Goal: Task Accomplishment & Management: Use online tool/utility

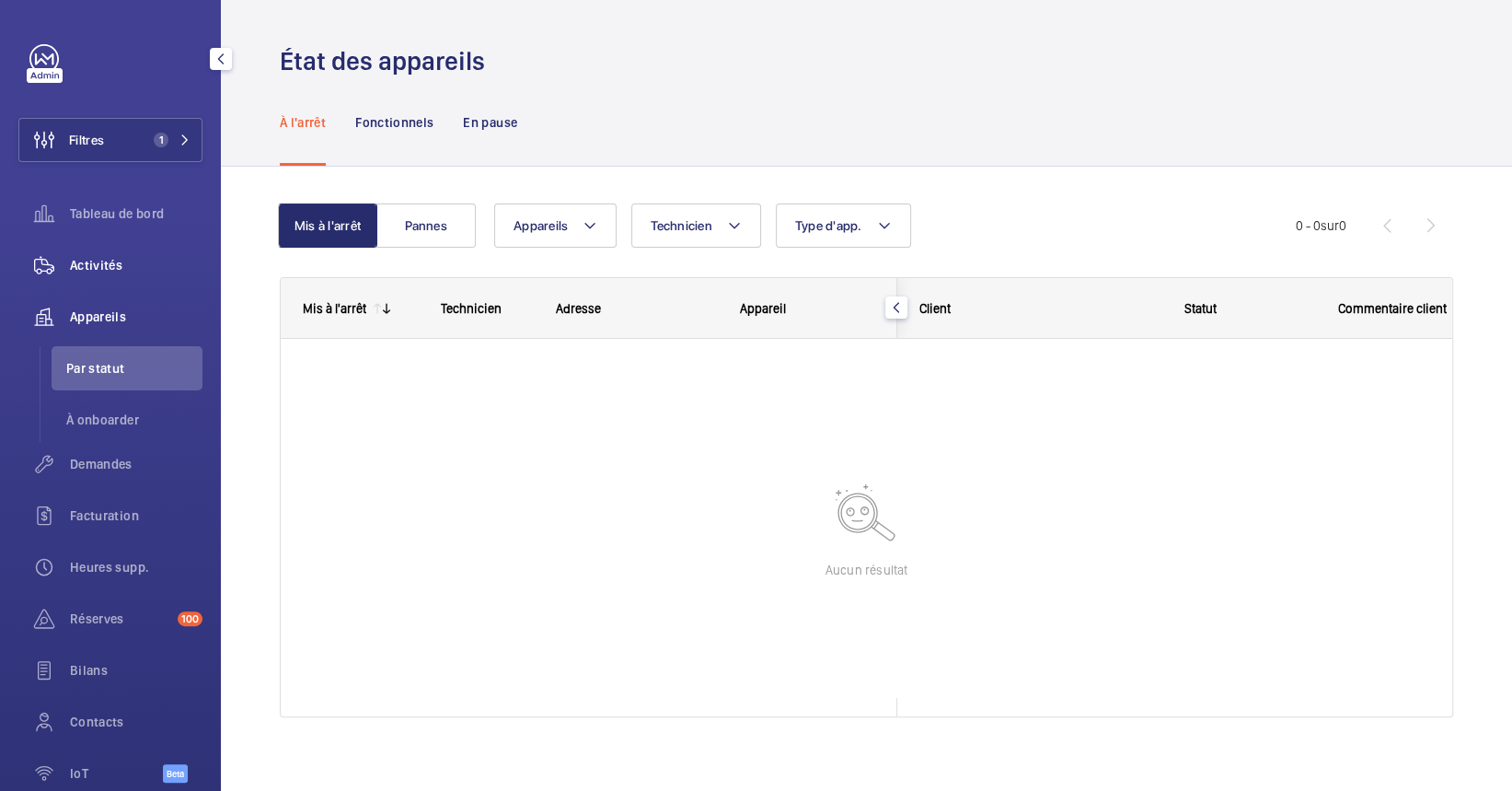
click at [81, 256] on span "Activités" at bounding box center [137, 265] width 133 height 18
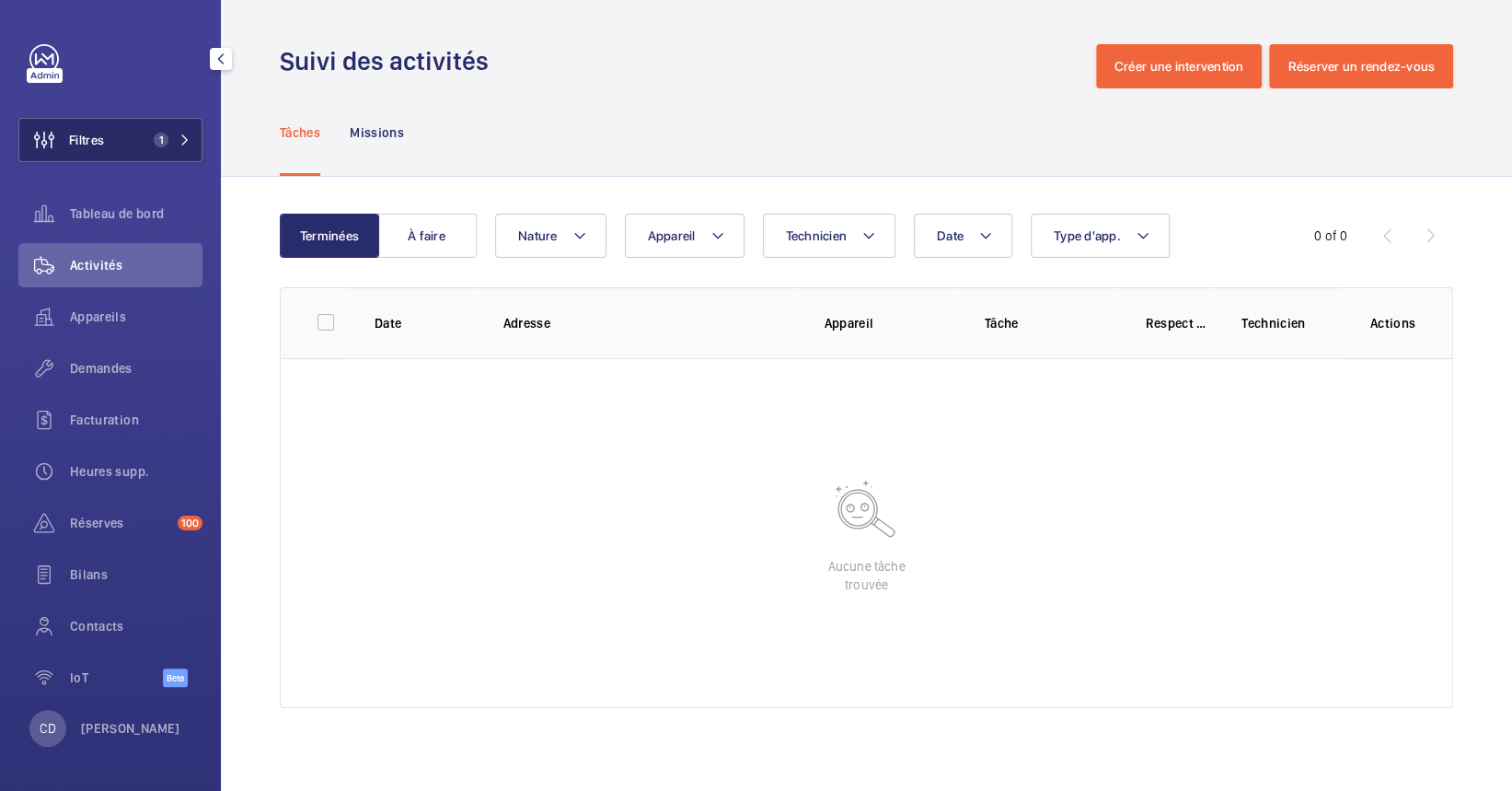
click at [125, 128] on button "Filtres 1" at bounding box center [110, 140] width 184 height 45
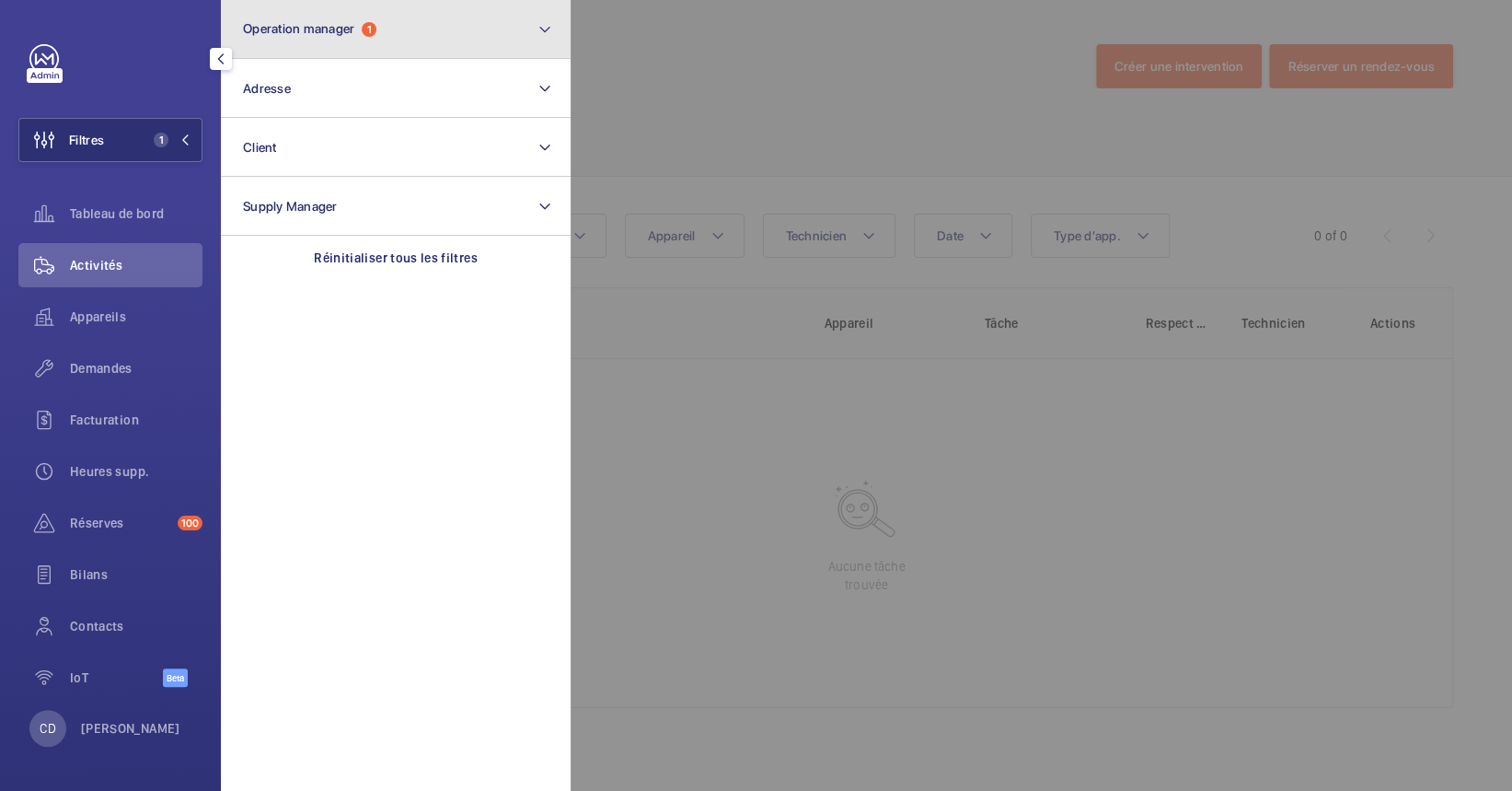
click at [461, 15] on button "Operation manager 1" at bounding box center [396, 29] width 350 height 59
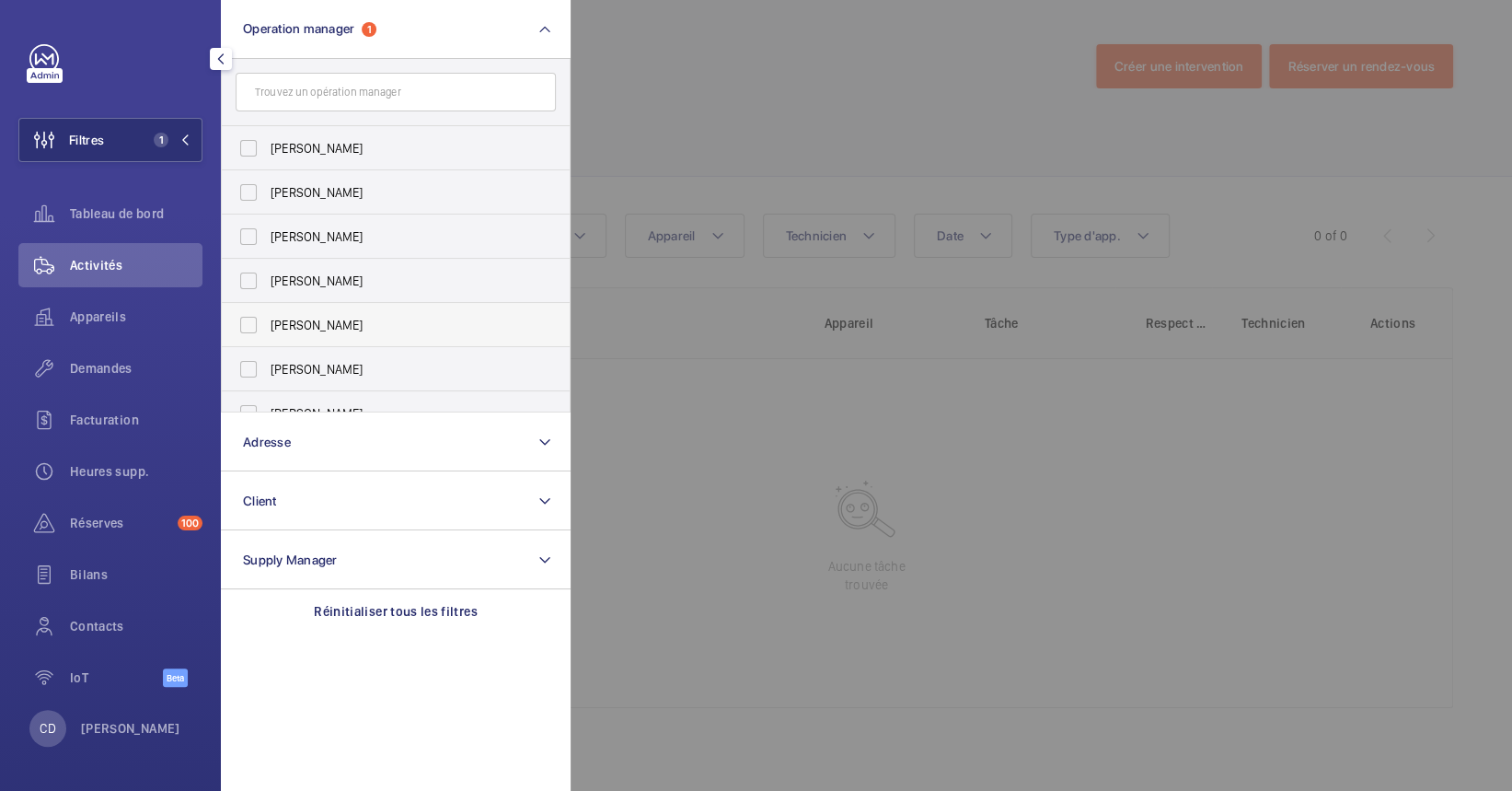
click at [352, 319] on span "[PERSON_NAME]" at bounding box center [397, 325] width 253 height 18
click at [267, 319] on input "[PERSON_NAME]" at bounding box center [248, 325] width 37 height 37
checkbox input "true"
click at [744, 435] on div at bounding box center [1326, 395] width 1512 height 791
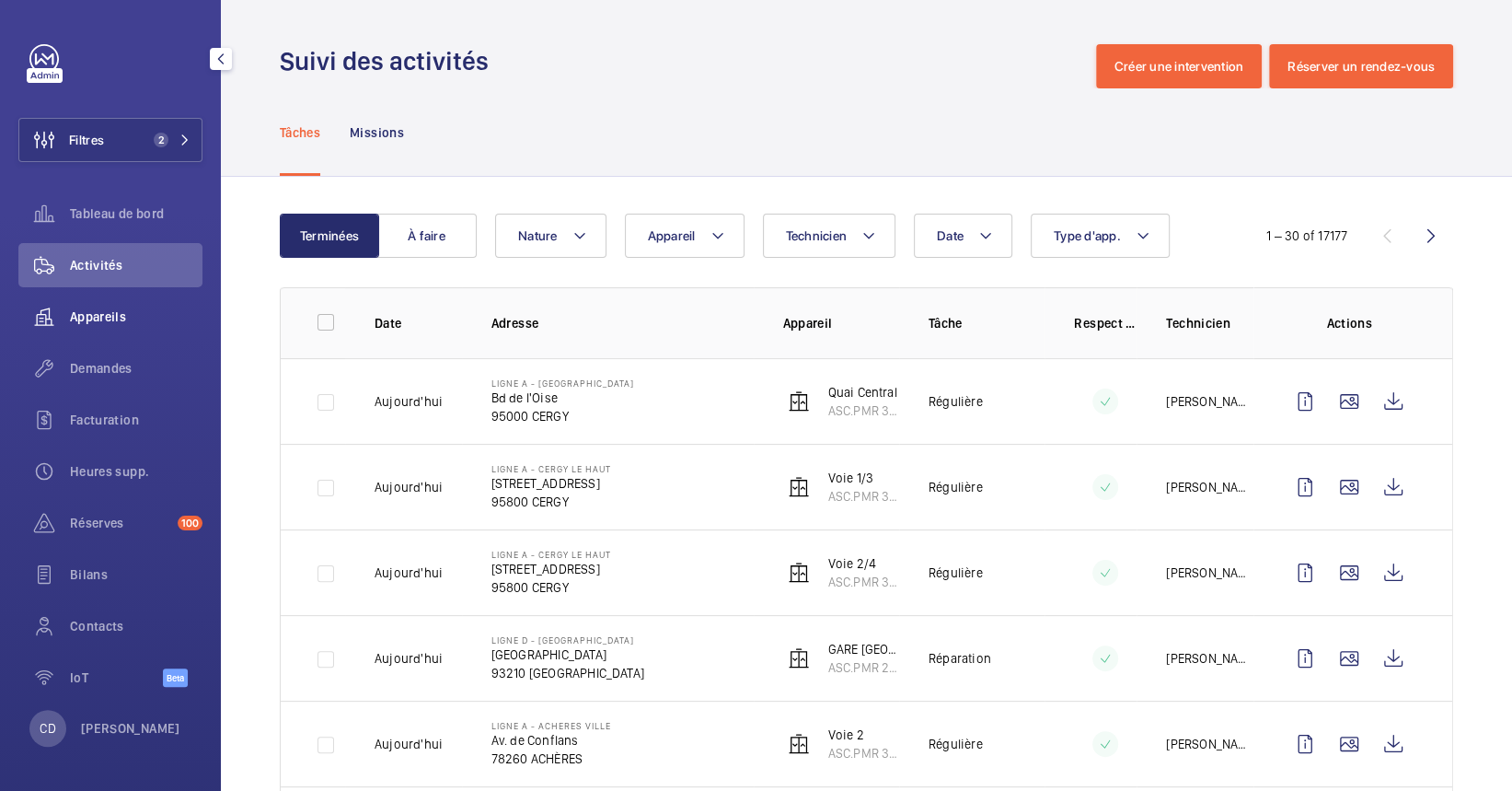
click at [79, 310] on span "Appareils" at bounding box center [137, 316] width 133 height 18
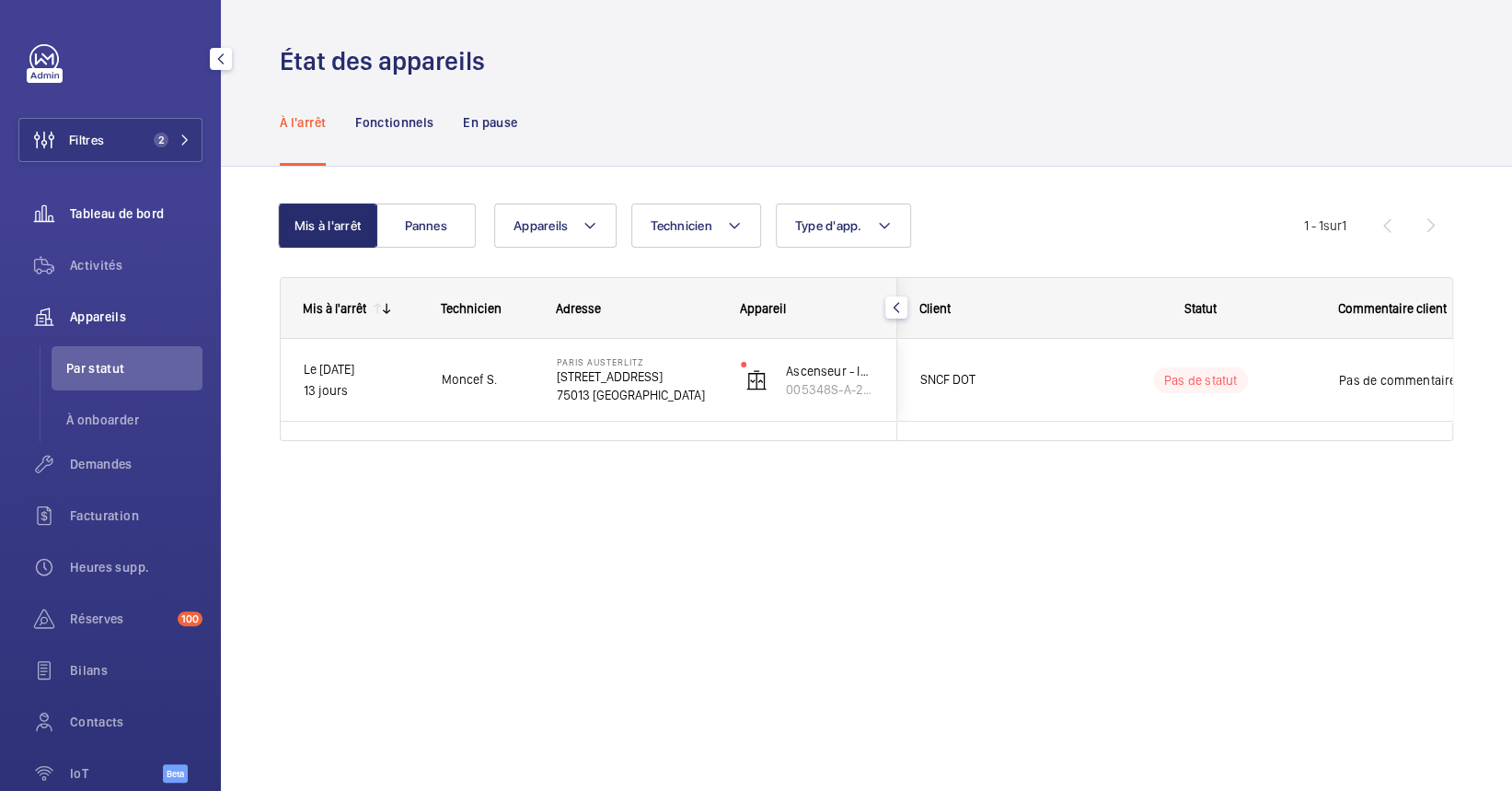
click at [138, 204] on span "Tableau de bord" at bounding box center [137, 213] width 133 height 18
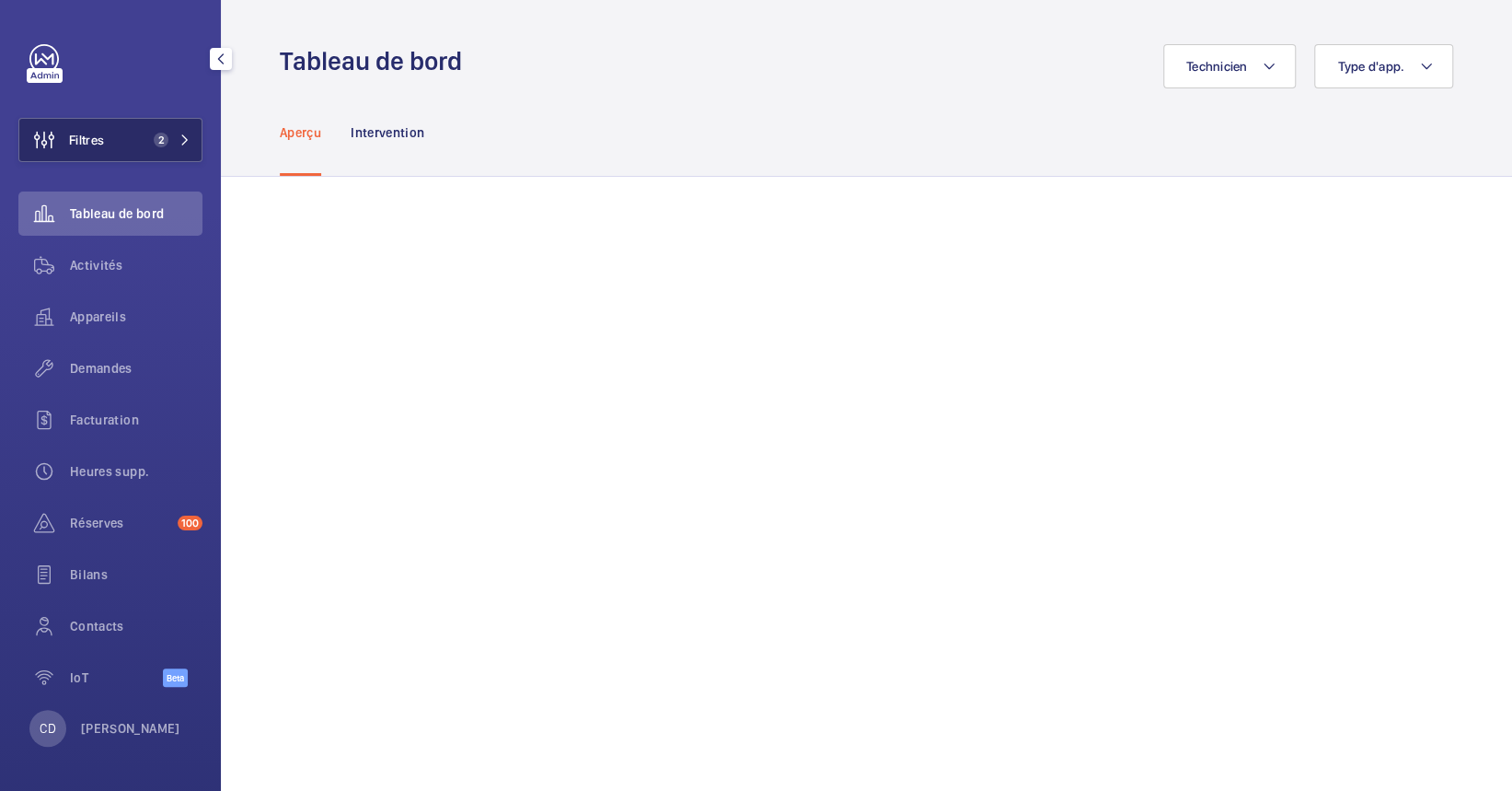
click at [121, 147] on button "Filtres 2" at bounding box center [110, 140] width 184 height 45
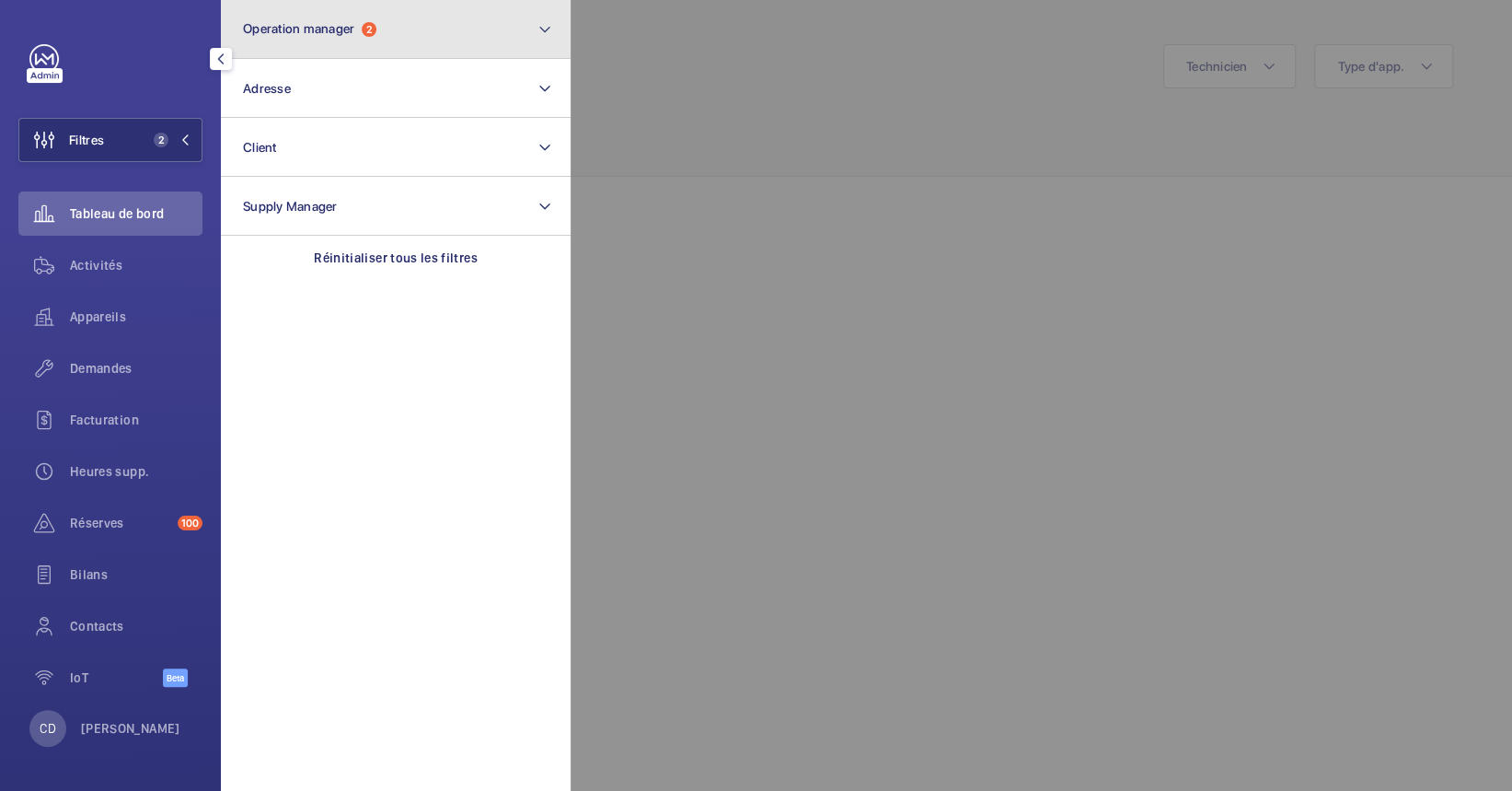
click at [333, 15] on button "Operation manager 2" at bounding box center [396, 29] width 350 height 59
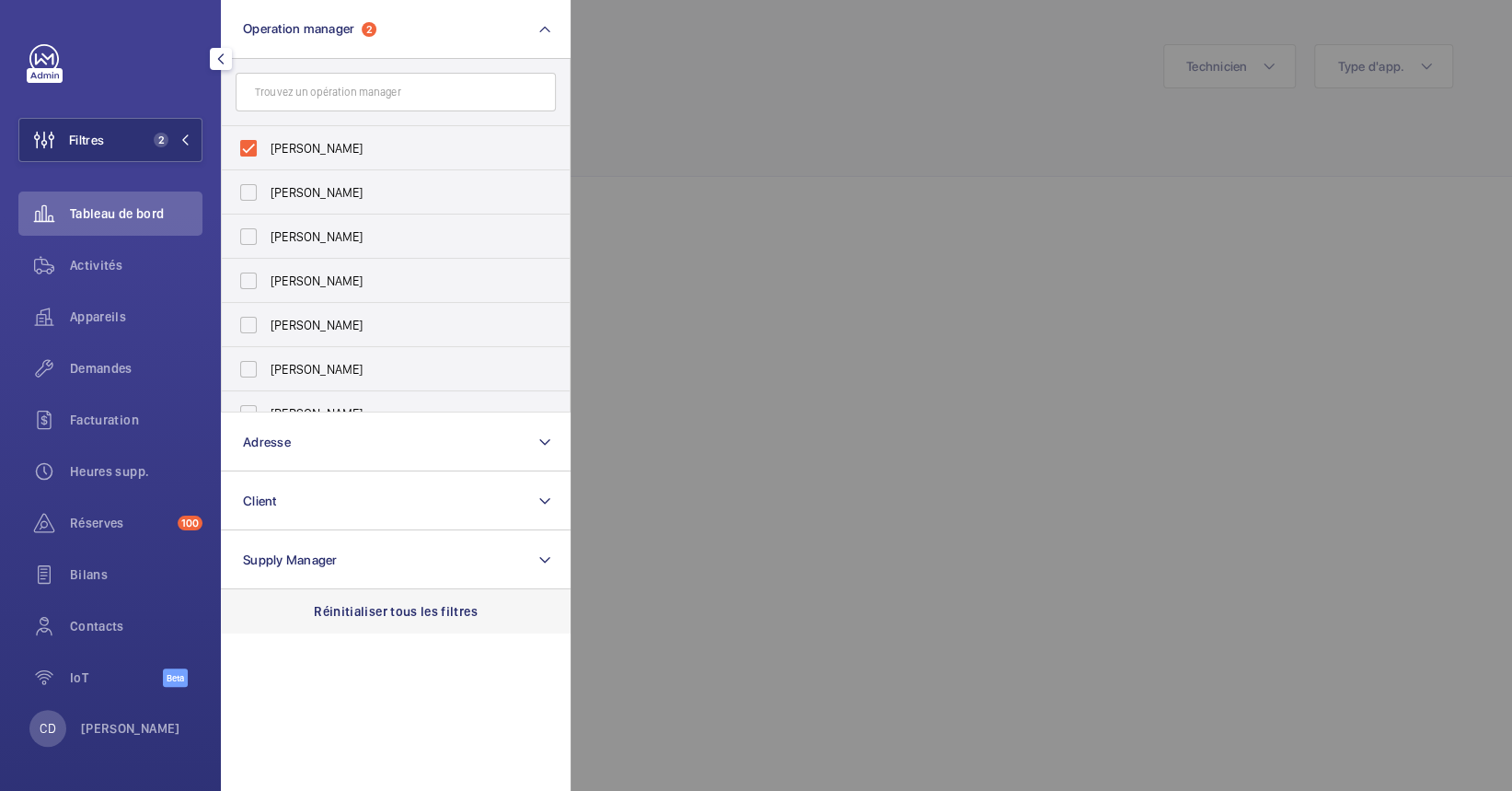
click at [384, 624] on div "Réinitialiser tous les filtres" at bounding box center [396, 612] width 350 height 45
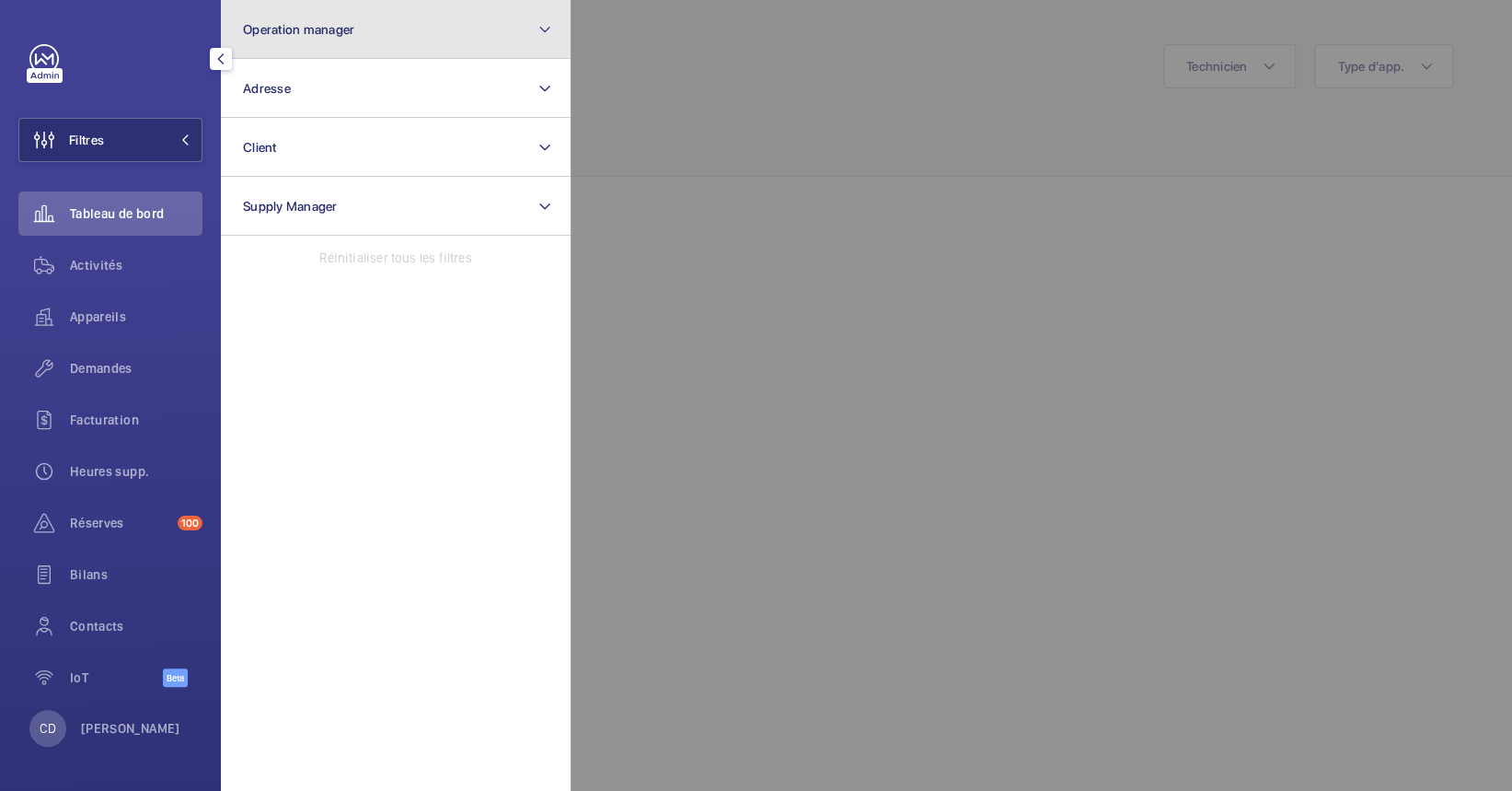
click at [367, 21] on button "Operation manager" at bounding box center [396, 29] width 350 height 59
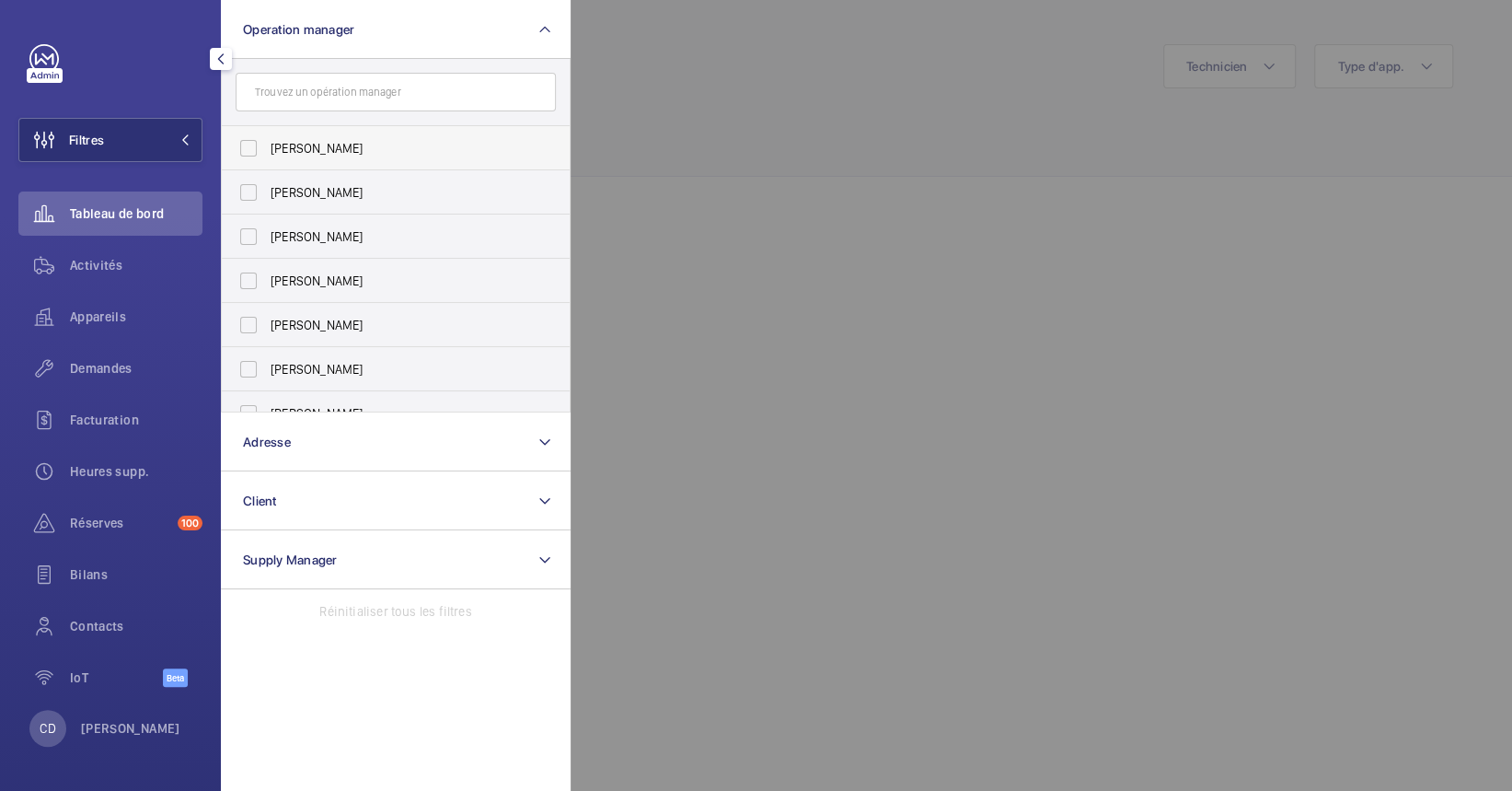
click at [320, 135] on label "[PERSON_NAME]" at bounding box center [382, 148] width 320 height 45
click at [267, 135] on input "[PERSON_NAME]" at bounding box center [248, 148] width 37 height 37
checkbox input "true"
click at [1075, 422] on div at bounding box center [1326, 395] width 1512 height 791
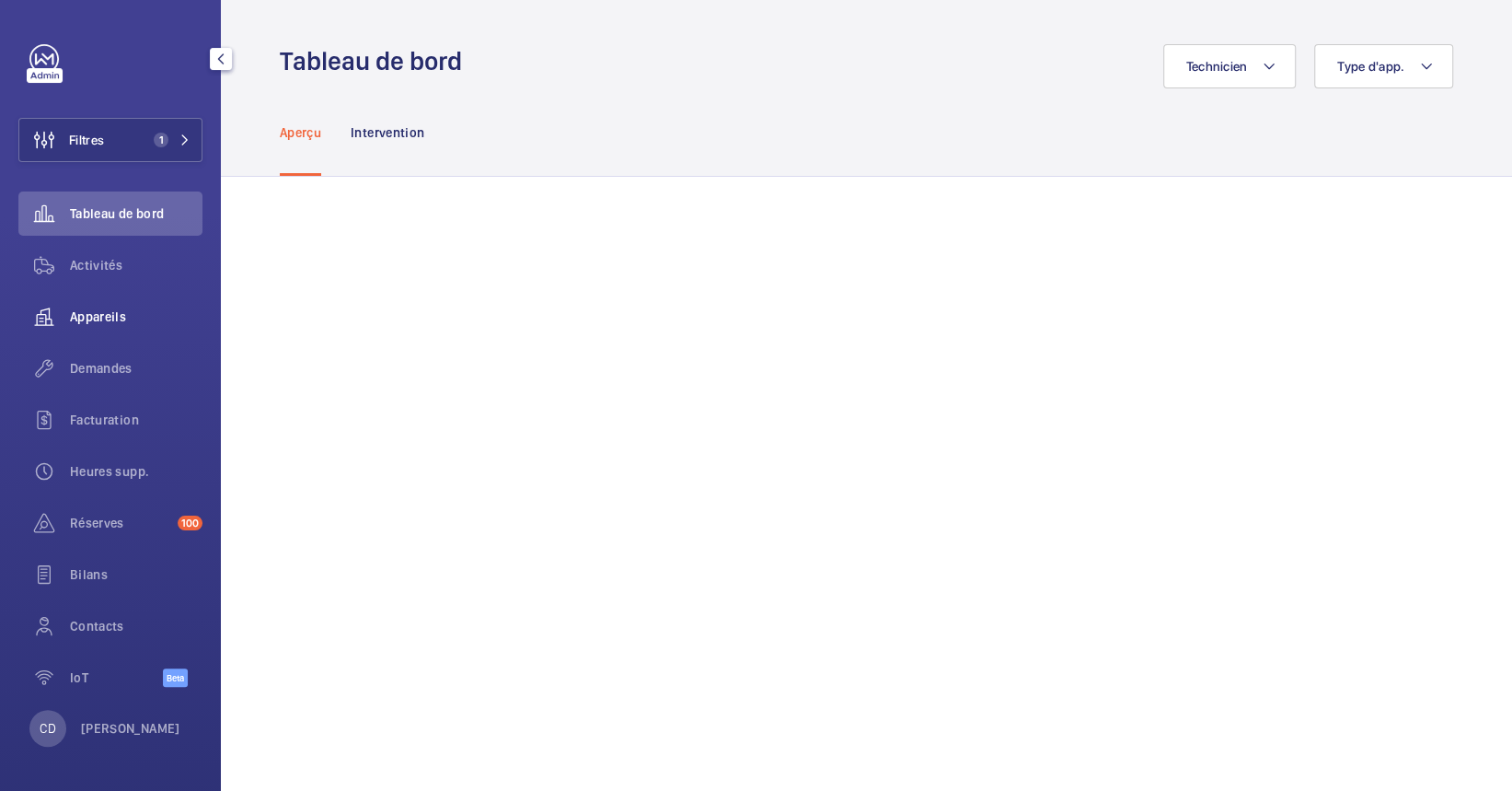
click at [74, 319] on span "Appareils" at bounding box center [137, 316] width 133 height 18
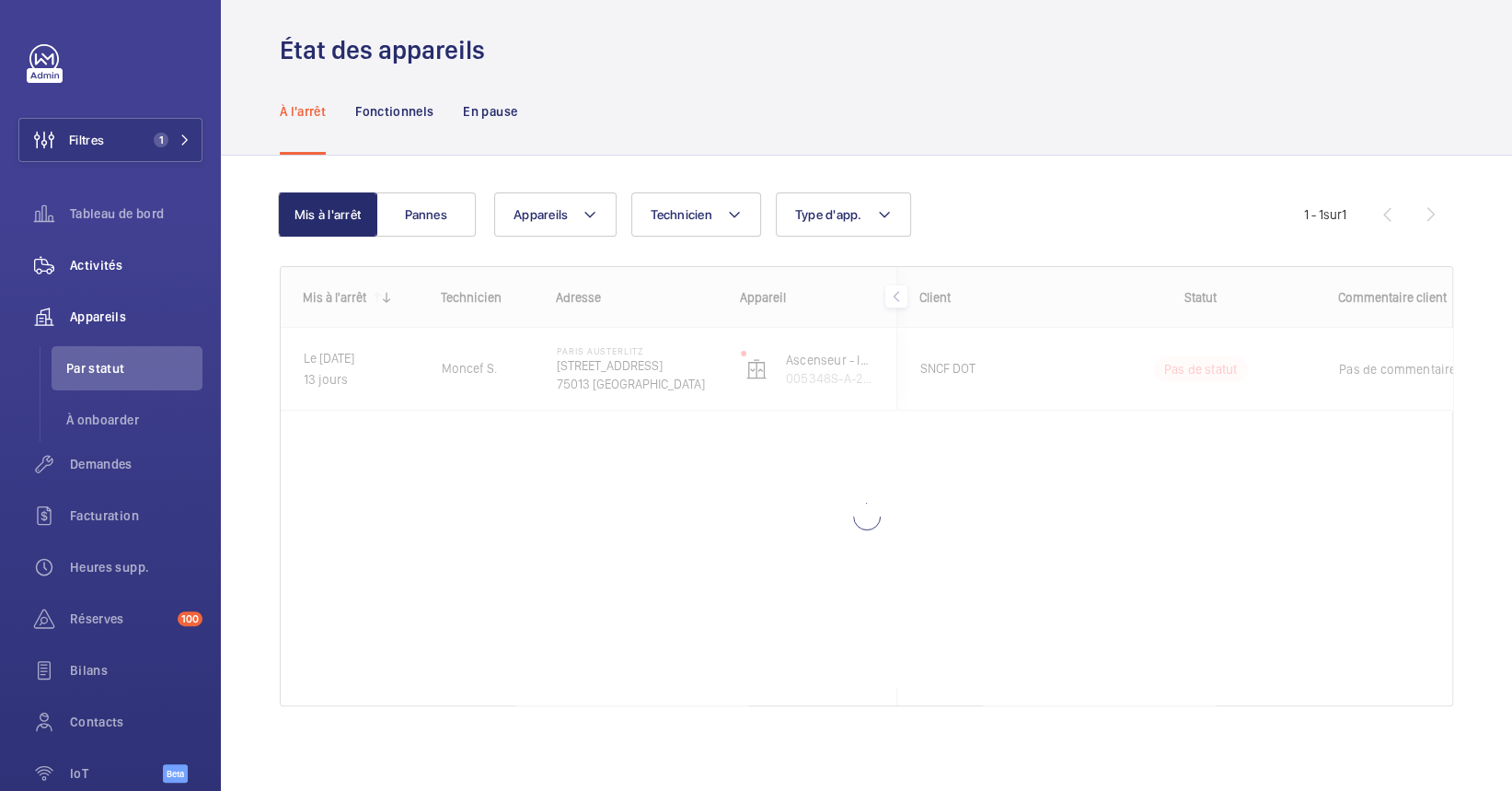
scroll to position [15, 0]
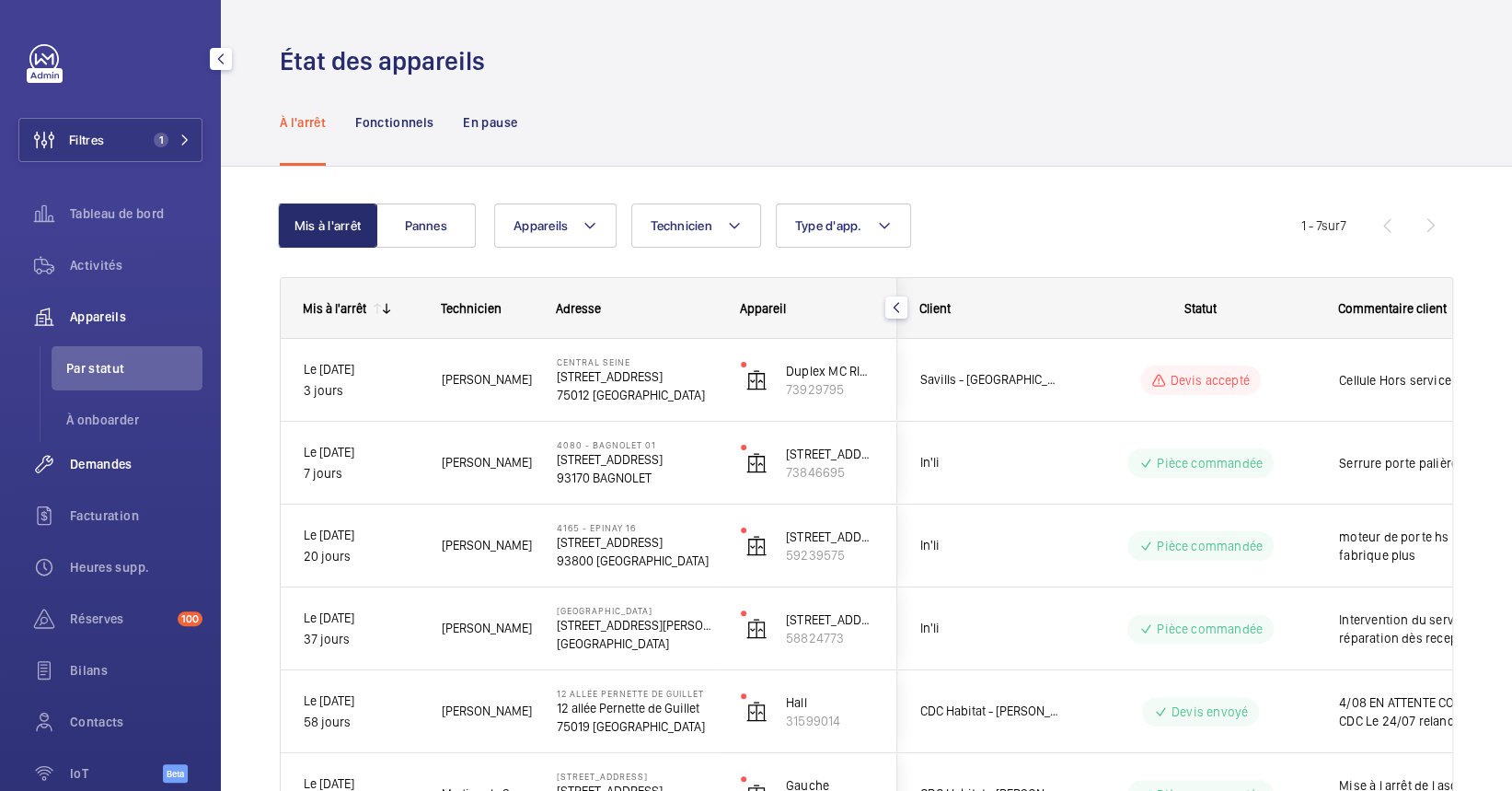
click at [99, 458] on span "Demandes" at bounding box center [137, 463] width 133 height 18
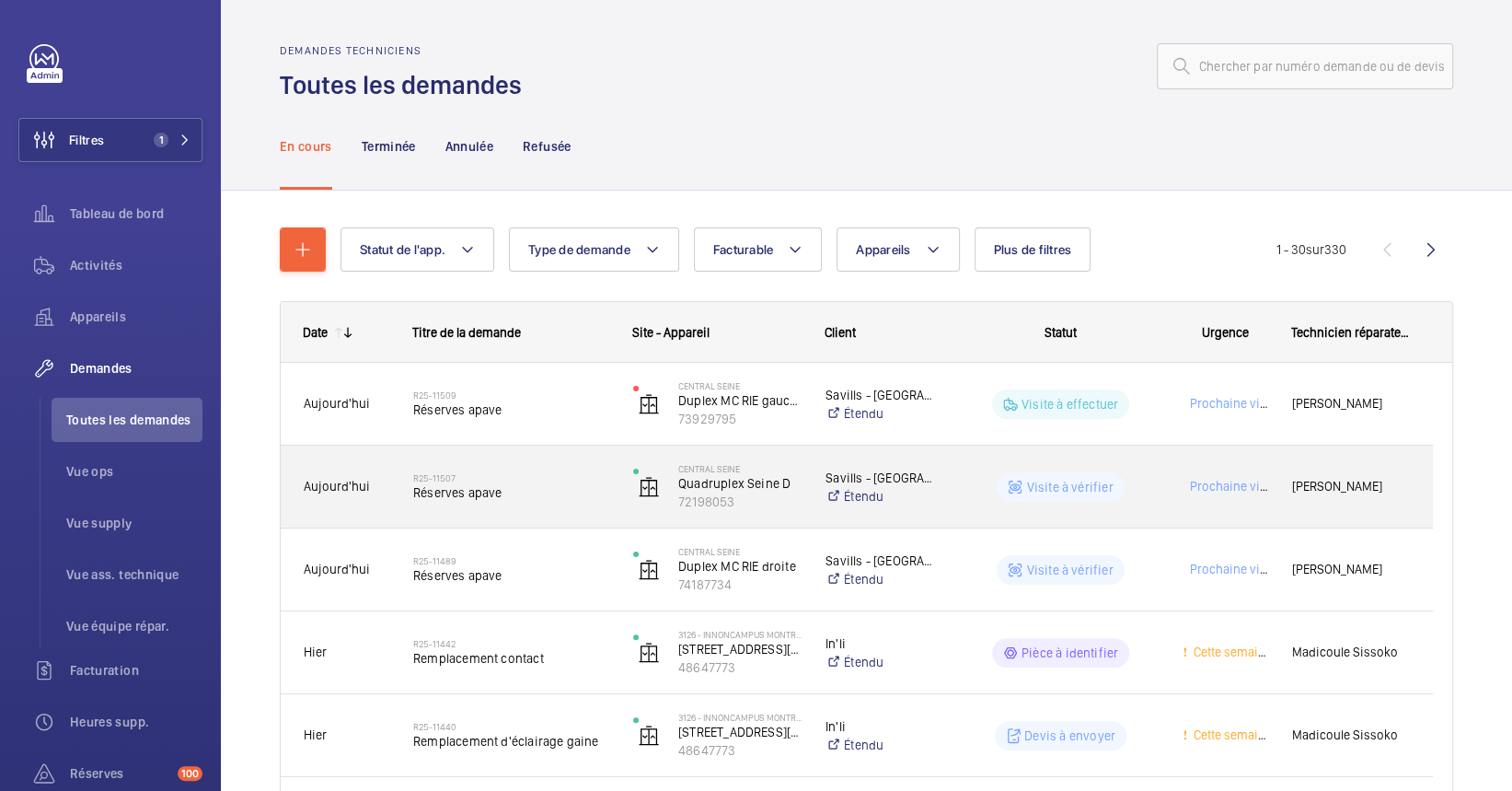
scroll to position [122, 0]
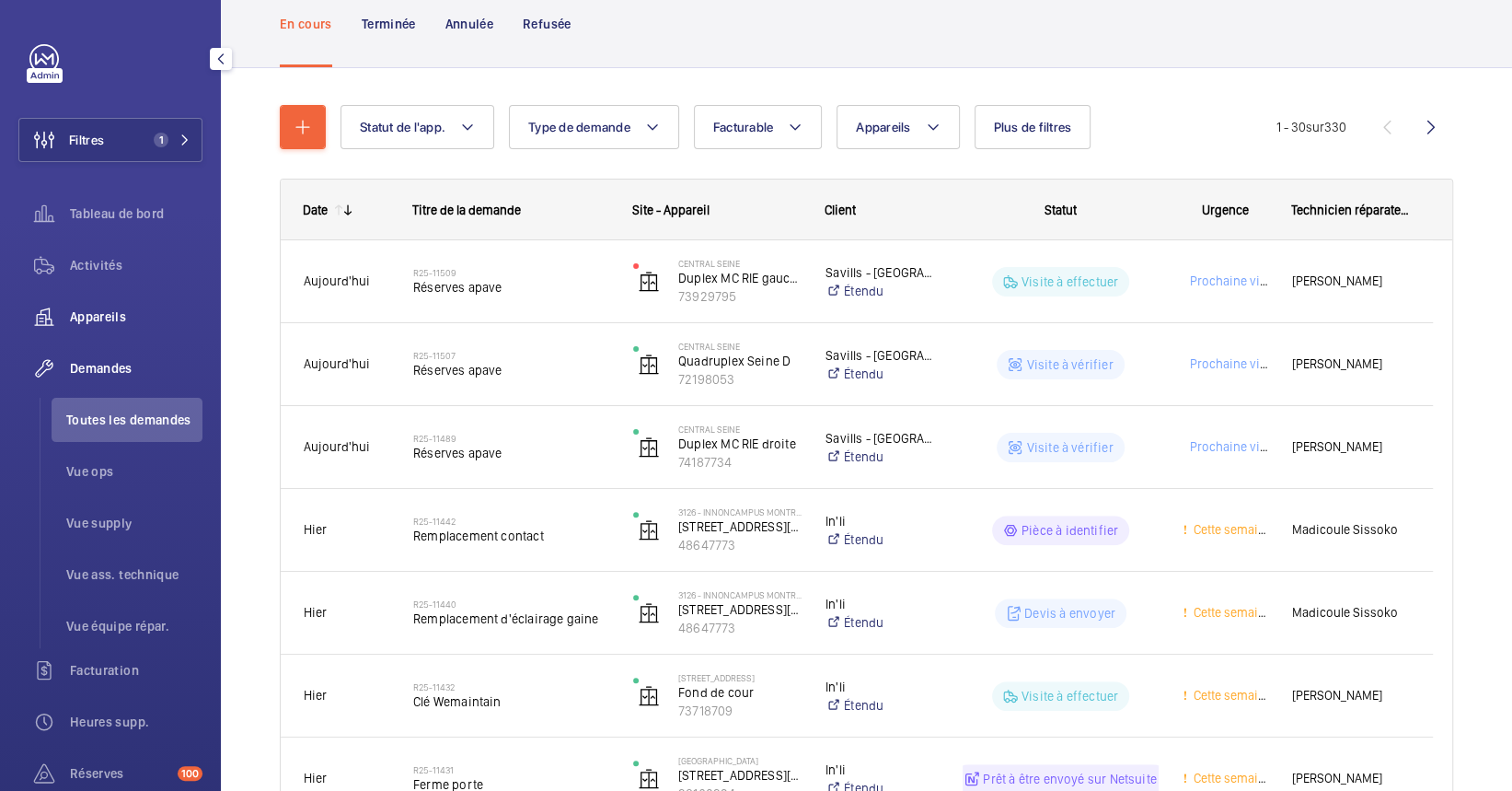
click at [114, 319] on span "Appareils" at bounding box center [137, 316] width 133 height 18
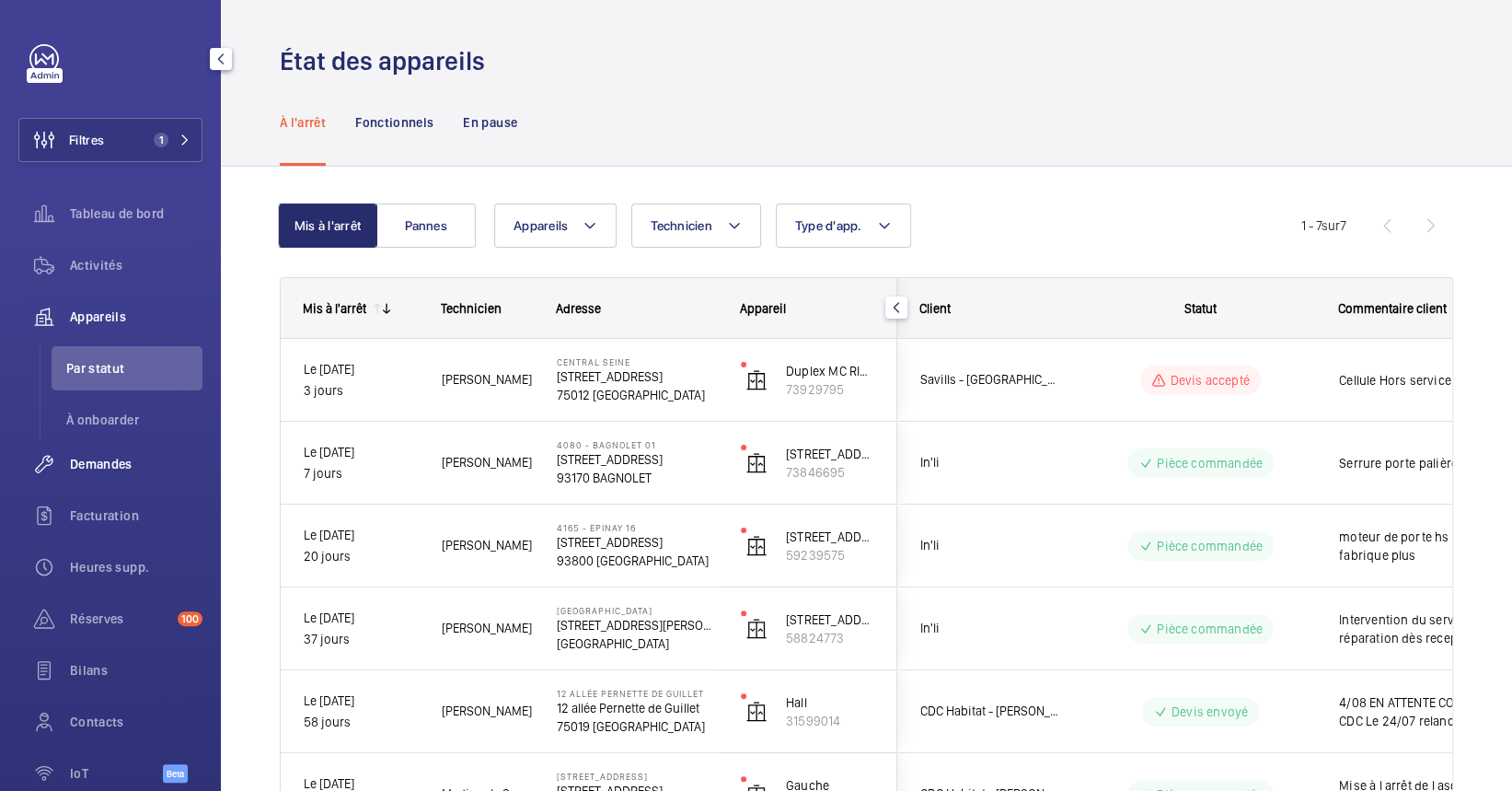
click at [112, 457] on span "Demandes" at bounding box center [137, 463] width 133 height 18
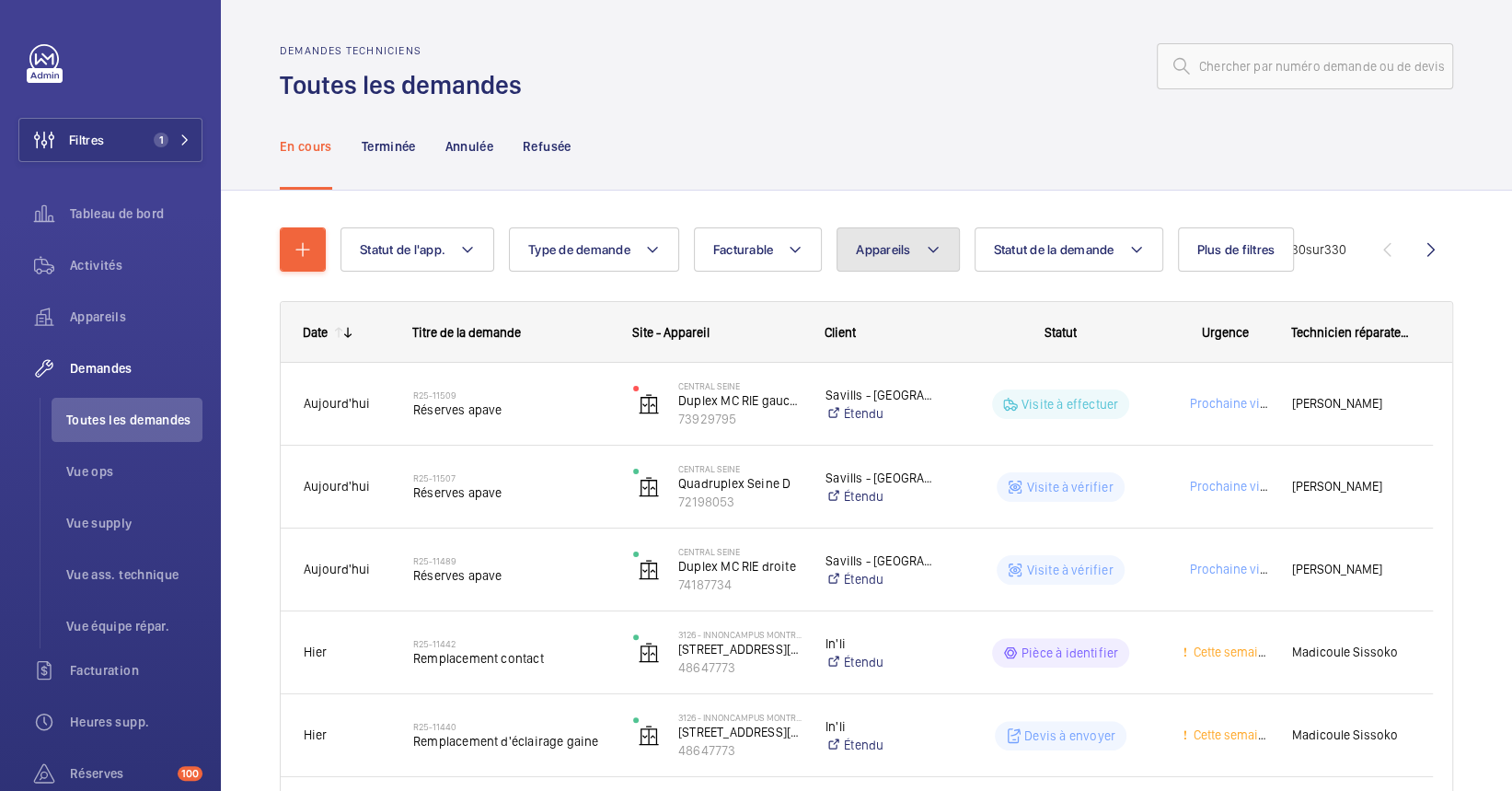
click at [918, 258] on button "Appareils" at bounding box center [897, 250] width 122 height 45
click at [895, 310] on input "ASC 4525" at bounding box center [1011, 316] width 320 height 39
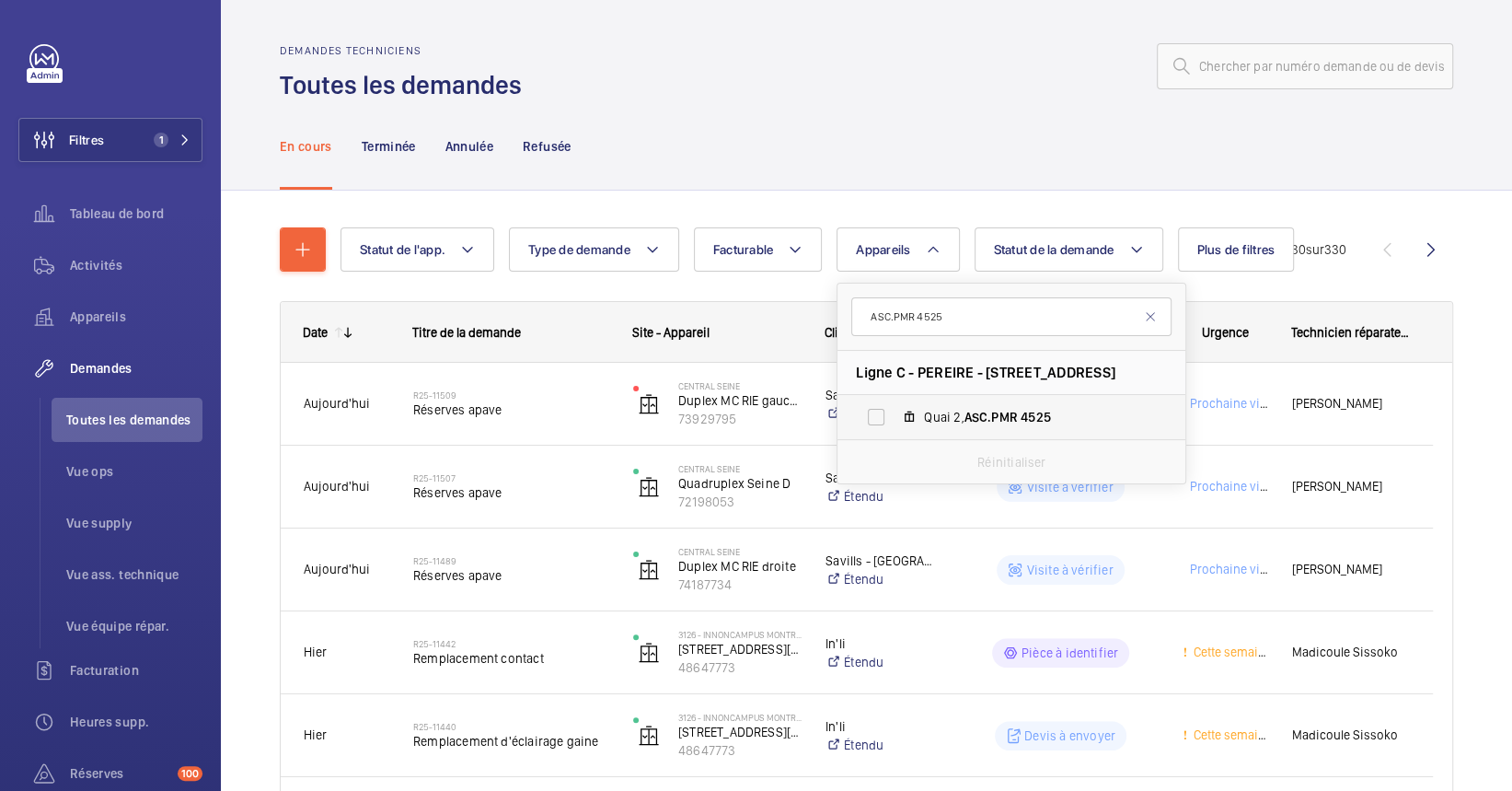
type input "ASC.PMR 4525"
click at [951, 424] on span "Quai 2, ASC.PMR 4525" at bounding box center [1031, 417] width 214 height 18
click at [895, 424] on input "Quai 2, ASC.PMR 4525" at bounding box center [876, 417] width 37 height 37
checkbox input "true"
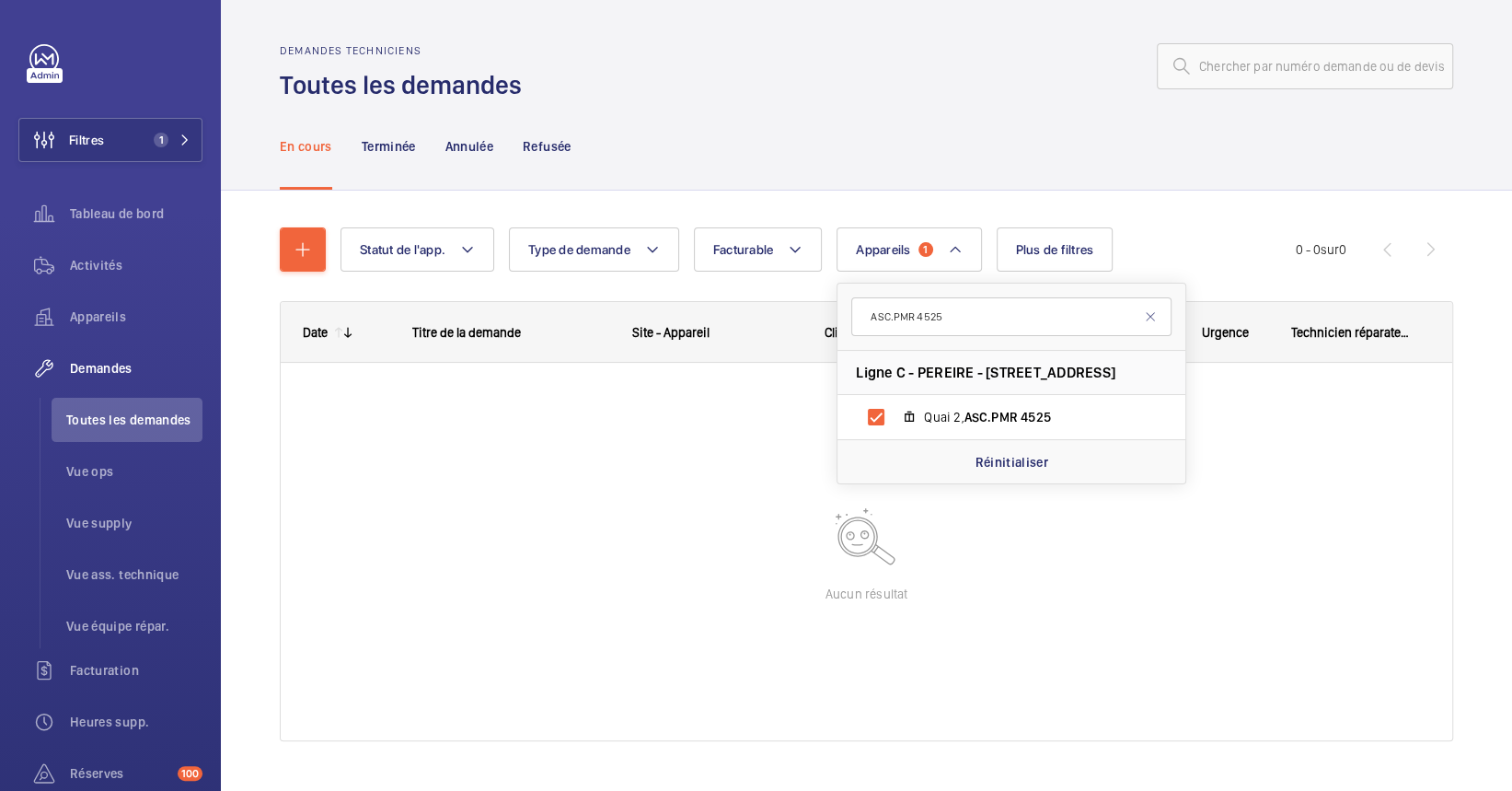
drag, startPoint x: 767, startPoint y: 150, endPoint x: 757, endPoint y: 153, distance: 10.4
click at [765, 150] on div "En cours Terminée Annulée Refusée" at bounding box center [867, 146] width 1173 height 87
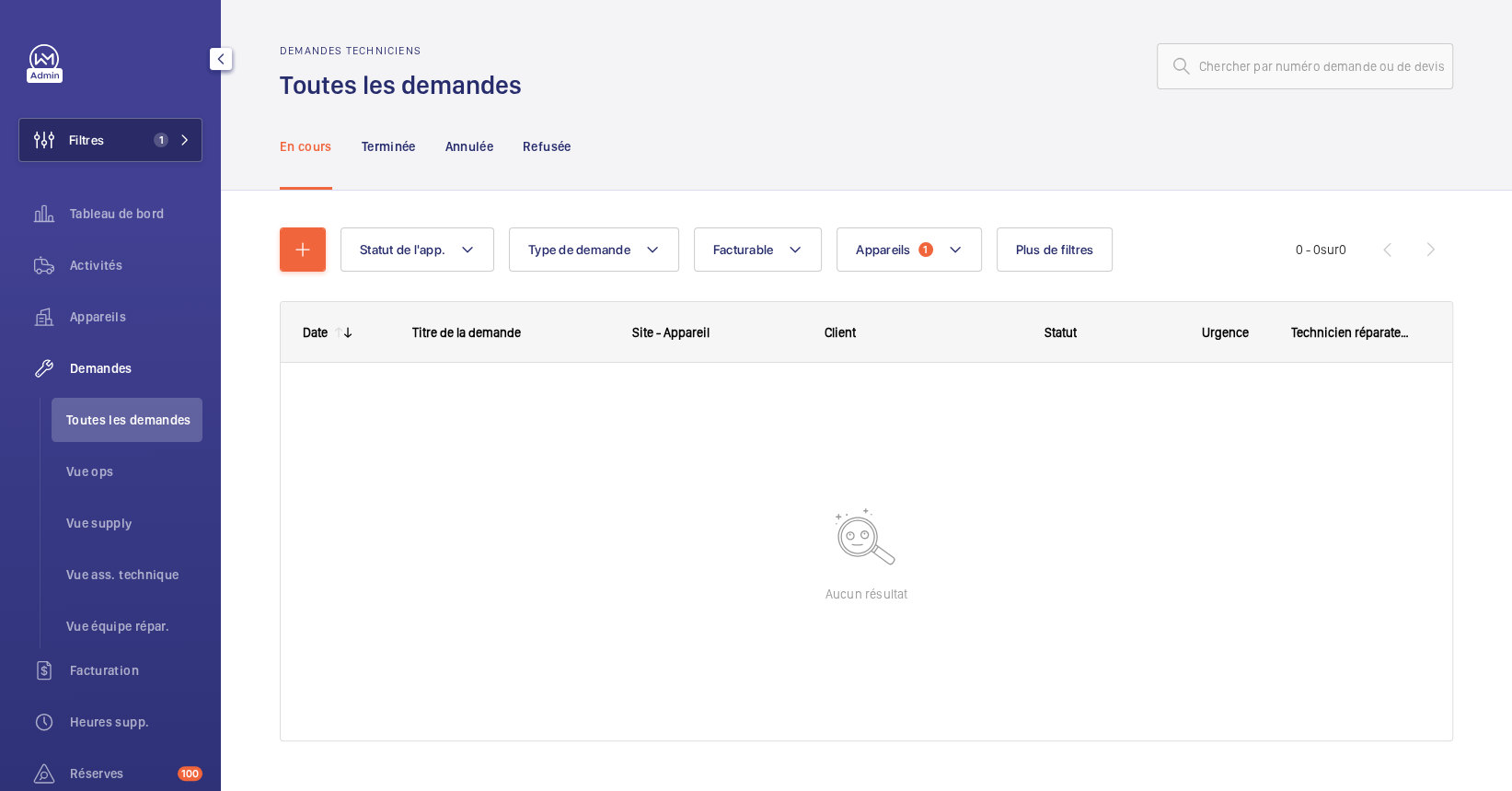
click at [73, 122] on span "Filtres" at bounding box center [61, 140] width 84 height 45
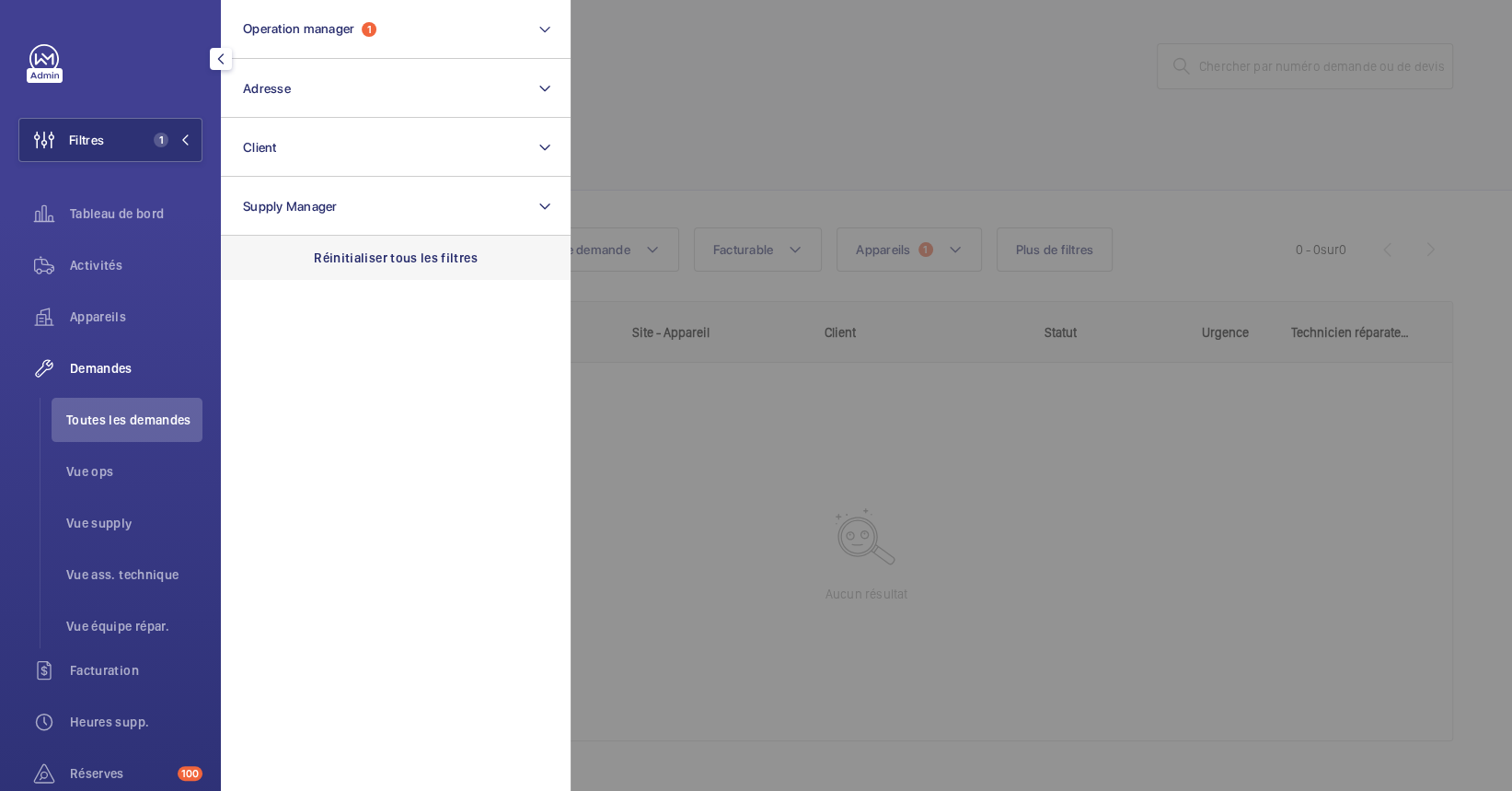
click at [432, 266] on p "Réinitialiser tous les filtres" at bounding box center [396, 257] width 164 height 18
click at [948, 630] on div at bounding box center [1326, 395] width 1512 height 791
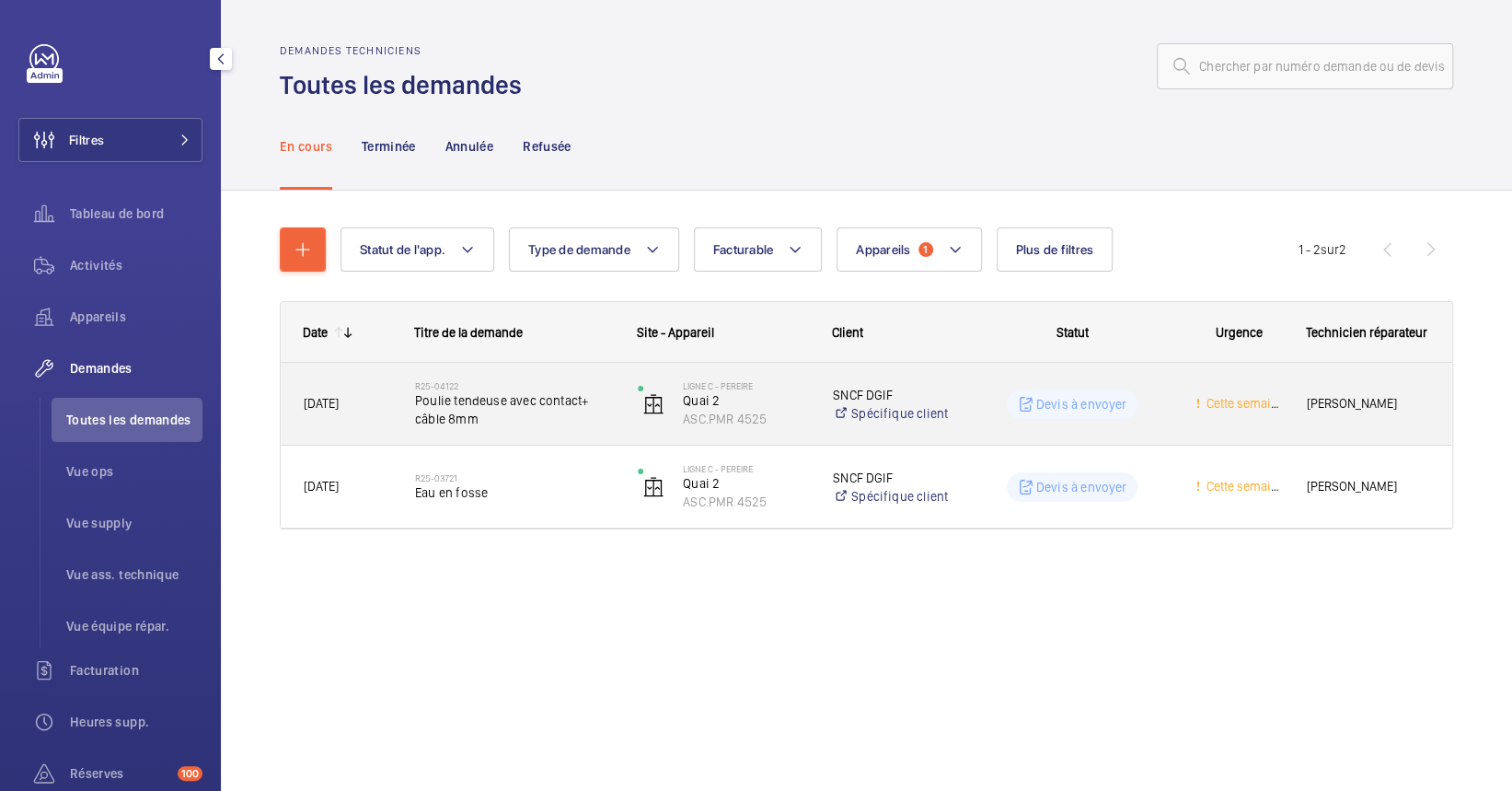
click at [490, 411] on span "Poulie tendeuse avec contact+ câble 8mm" at bounding box center [513, 409] width 198 height 37
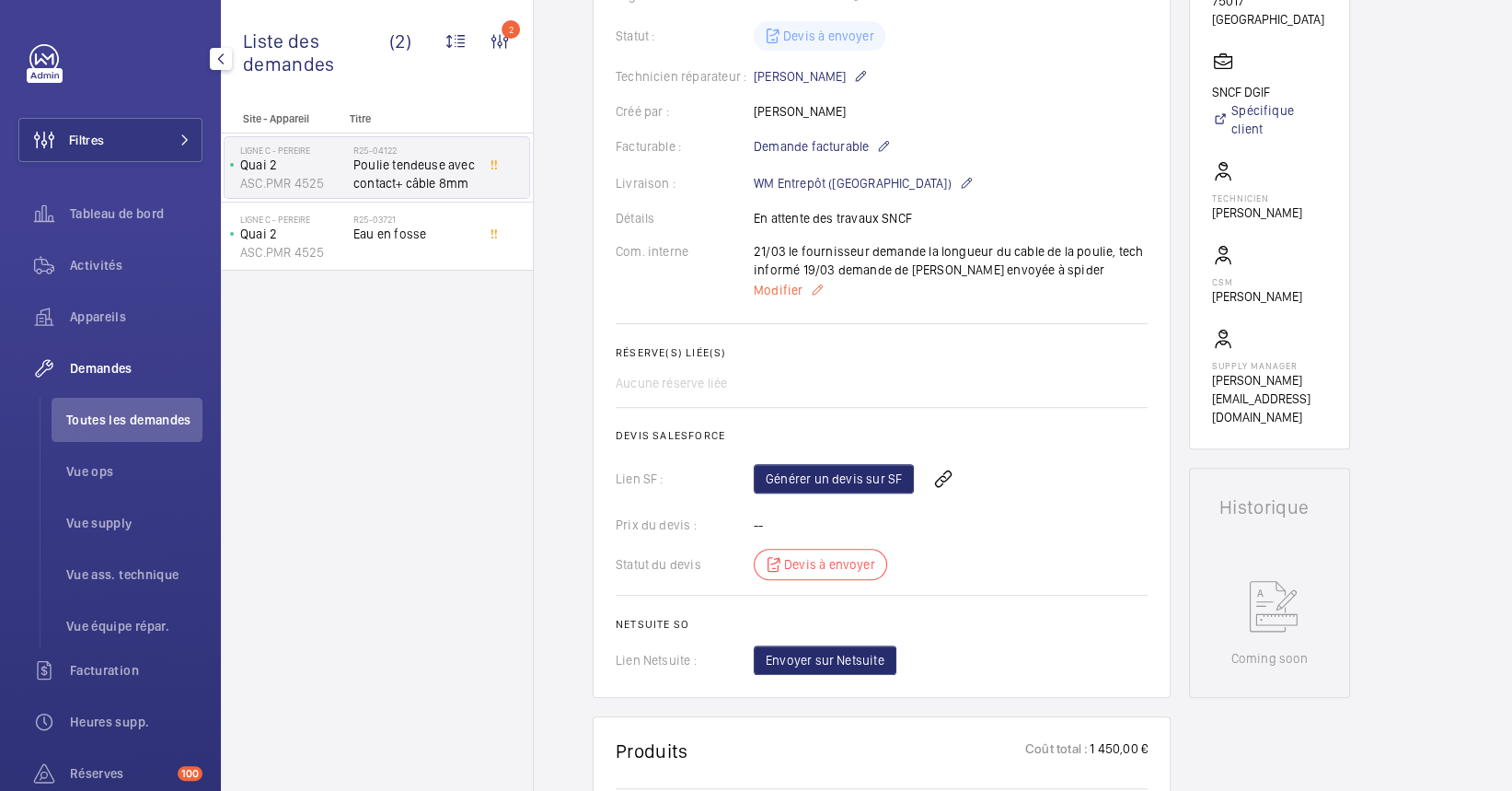
scroll to position [122, 0]
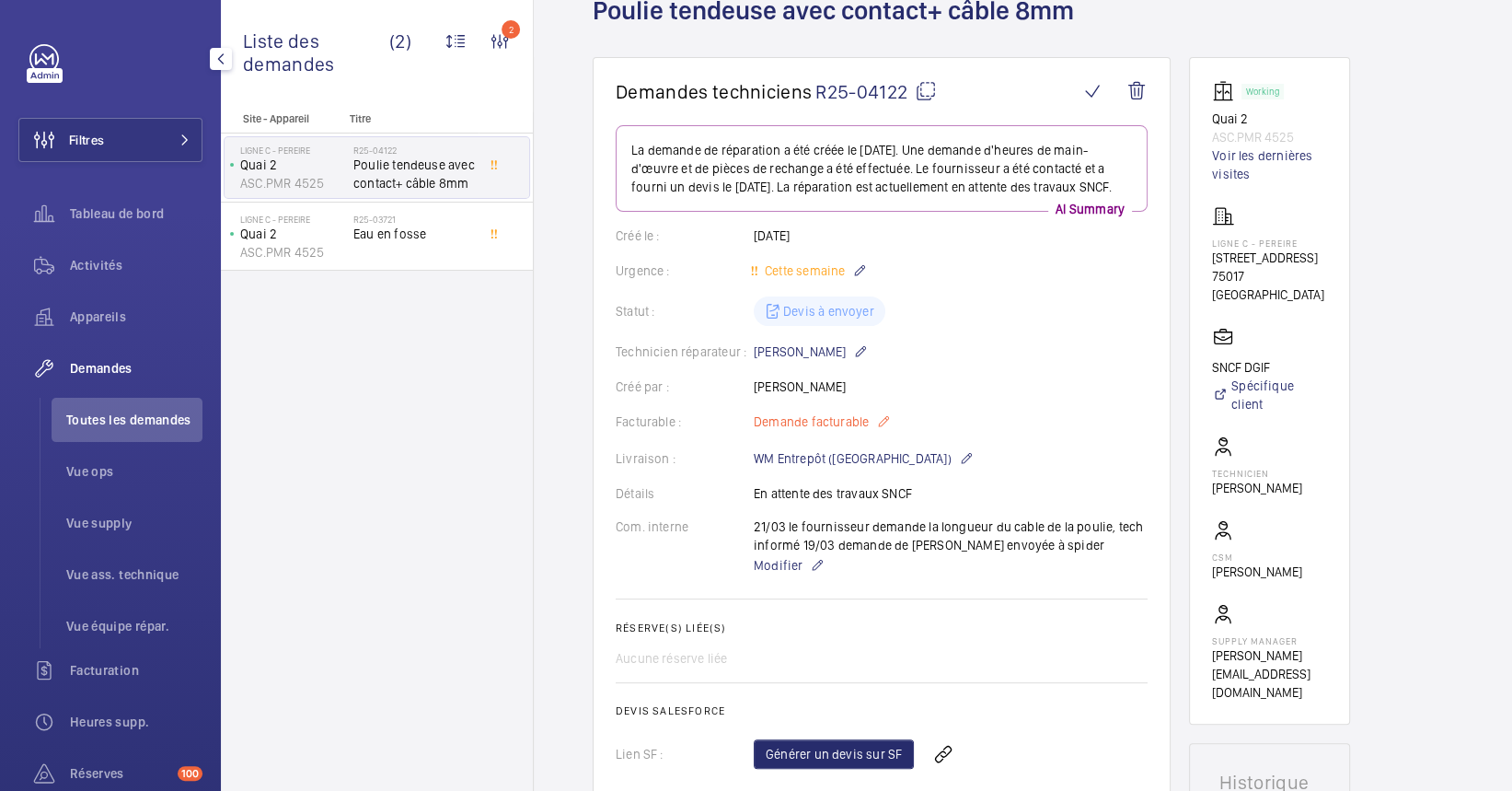
click at [886, 433] on mat-icon at bounding box center [884, 422] width 15 height 22
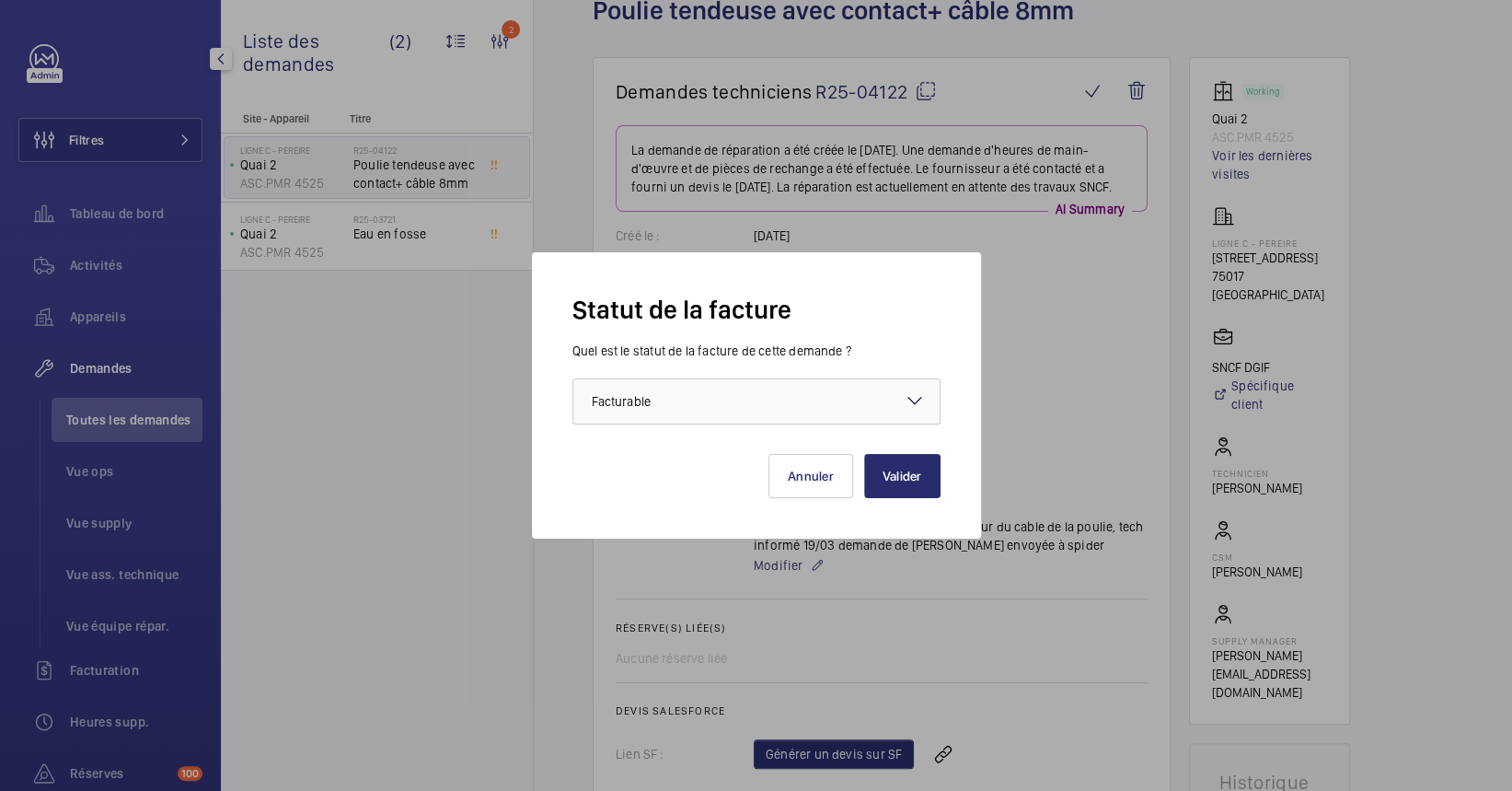
click at [843, 422] on div at bounding box center [756, 402] width 366 height 45
click at [1167, 364] on div at bounding box center [756, 395] width 1512 height 791
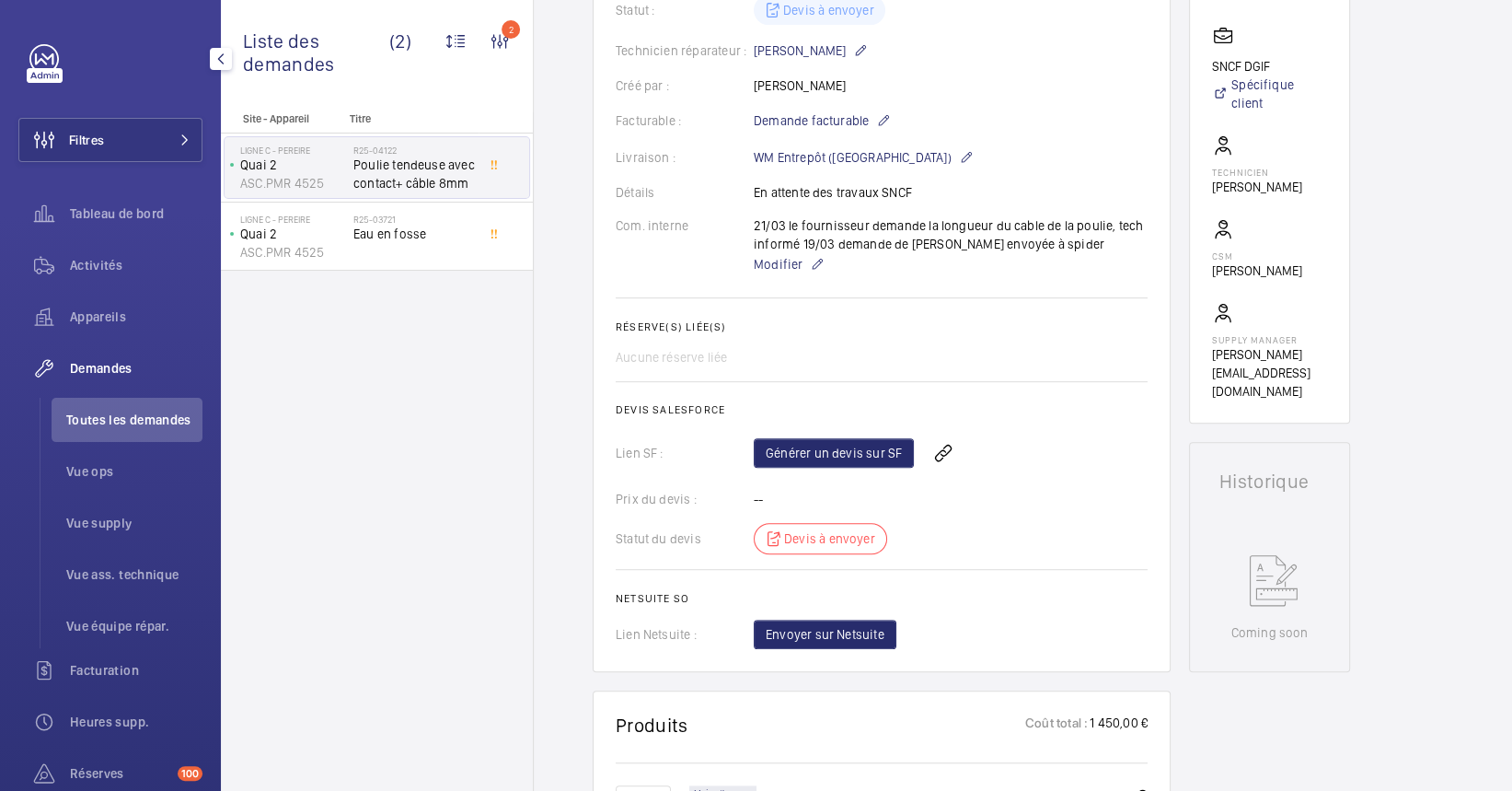
scroll to position [613, 0]
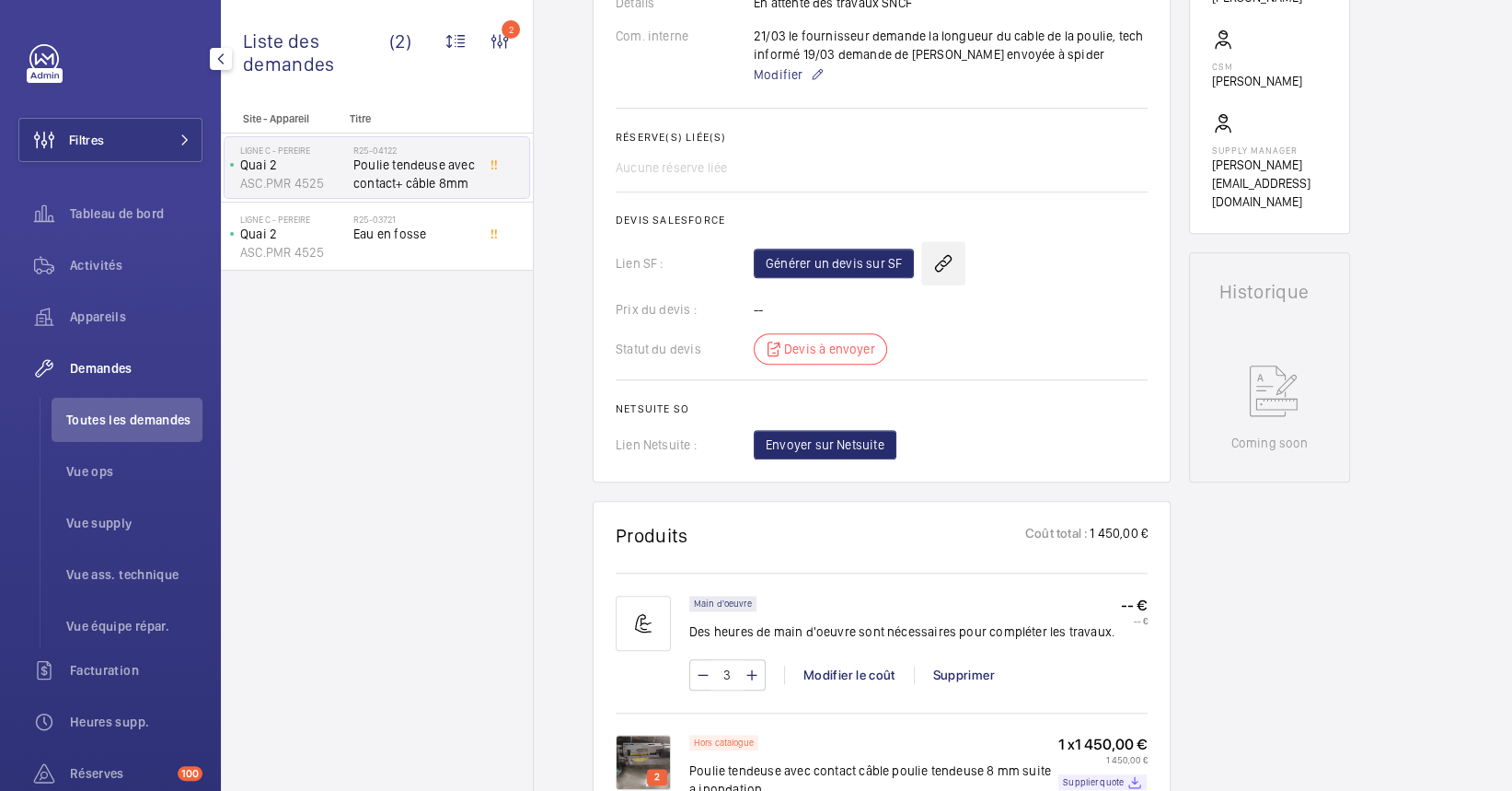
click at [950, 267] on wm-front-icon-button at bounding box center [943, 263] width 45 height 45
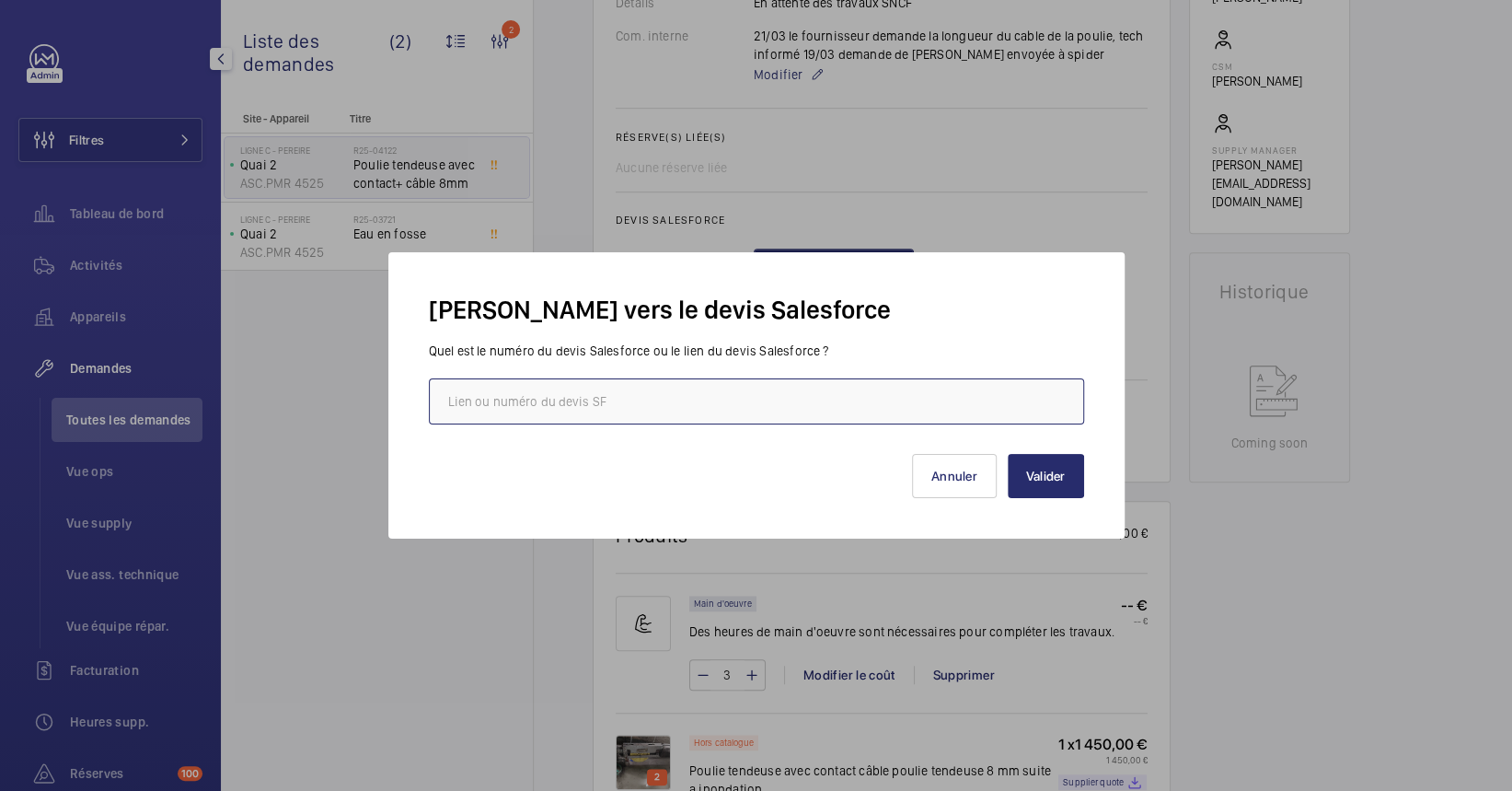
click at [819, 391] on input "text" at bounding box center [756, 402] width 655 height 46
paste input "[URL][DOMAIN_NAME]"
type input "[URL][DOMAIN_NAME]"
click at [1067, 464] on button "Valider" at bounding box center [1046, 476] width 76 height 45
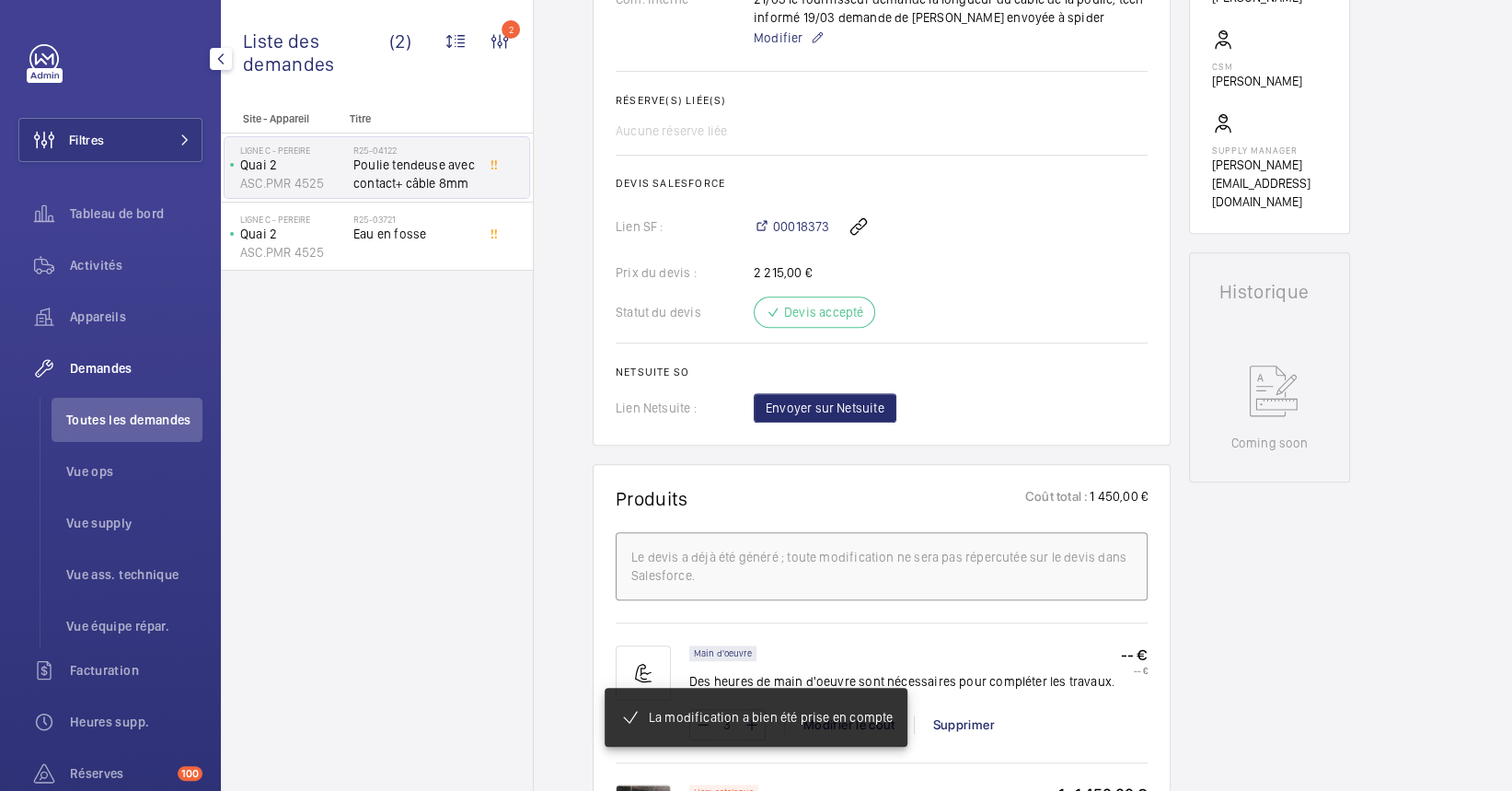
click at [361, 234] on span "Eau en fosse" at bounding box center [414, 234] width 121 height 18
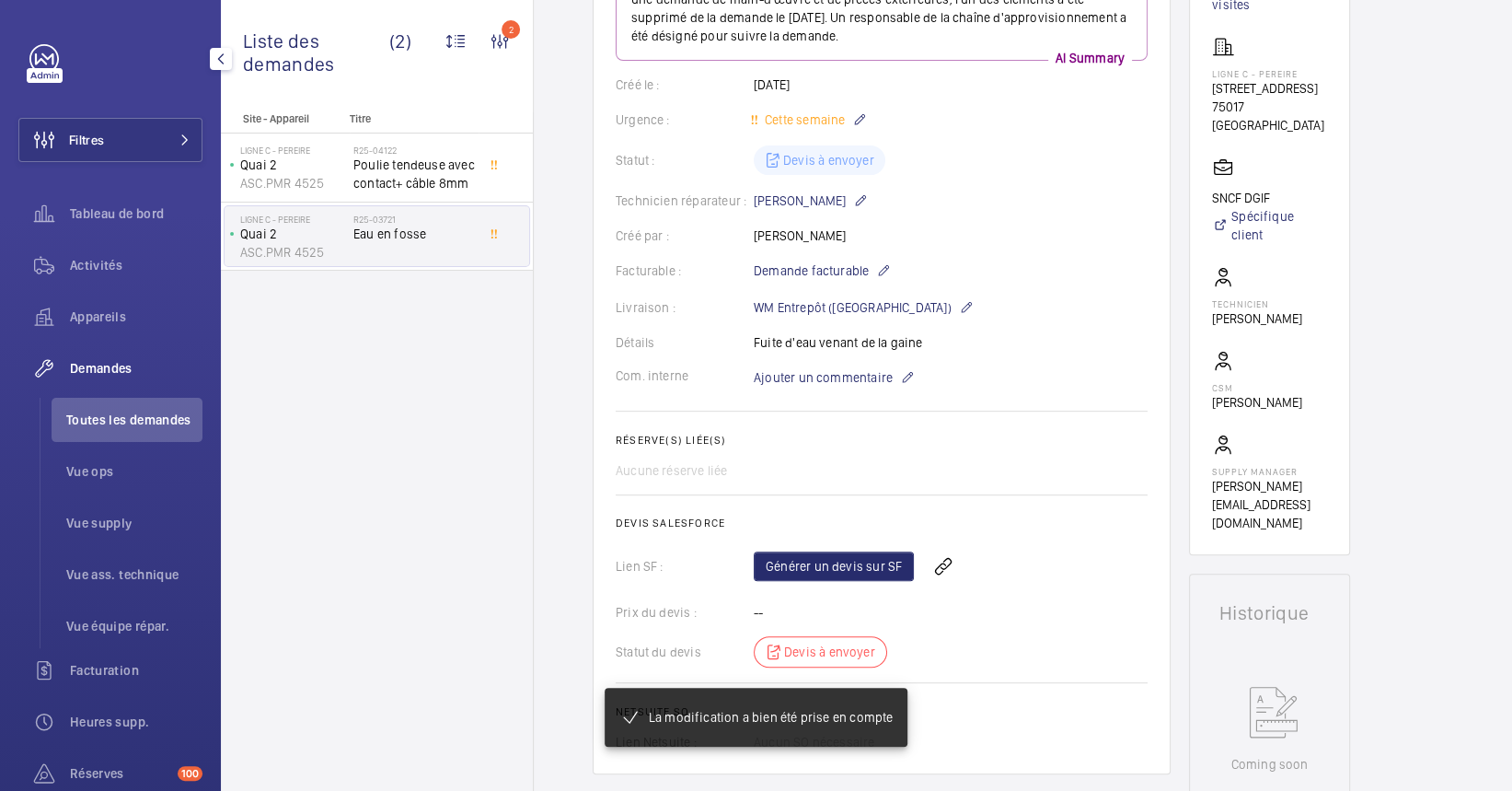
scroll to position [368, 0]
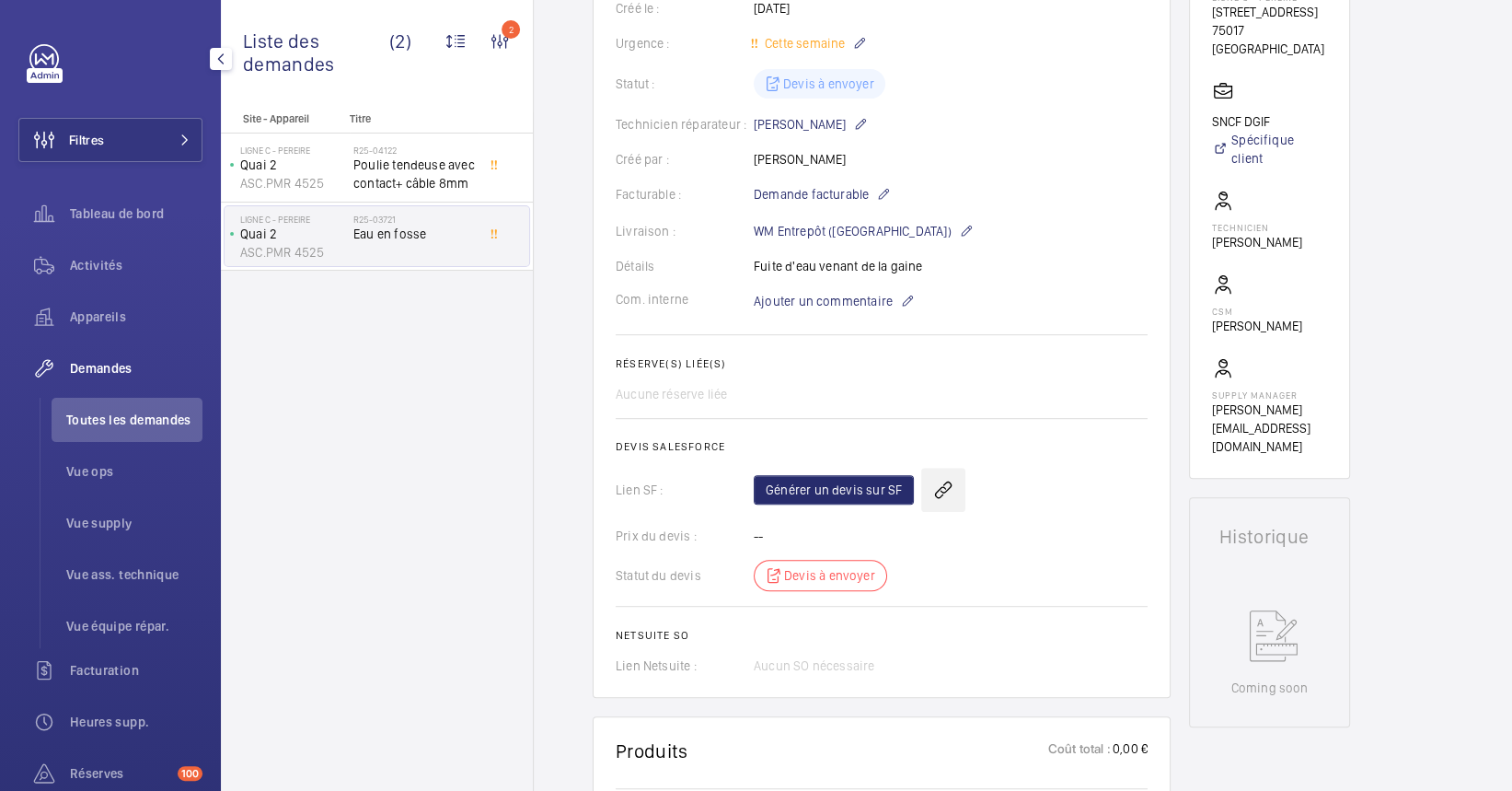
click at [936, 484] on wm-front-icon-button at bounding box center [943, 490] width 45 height 45
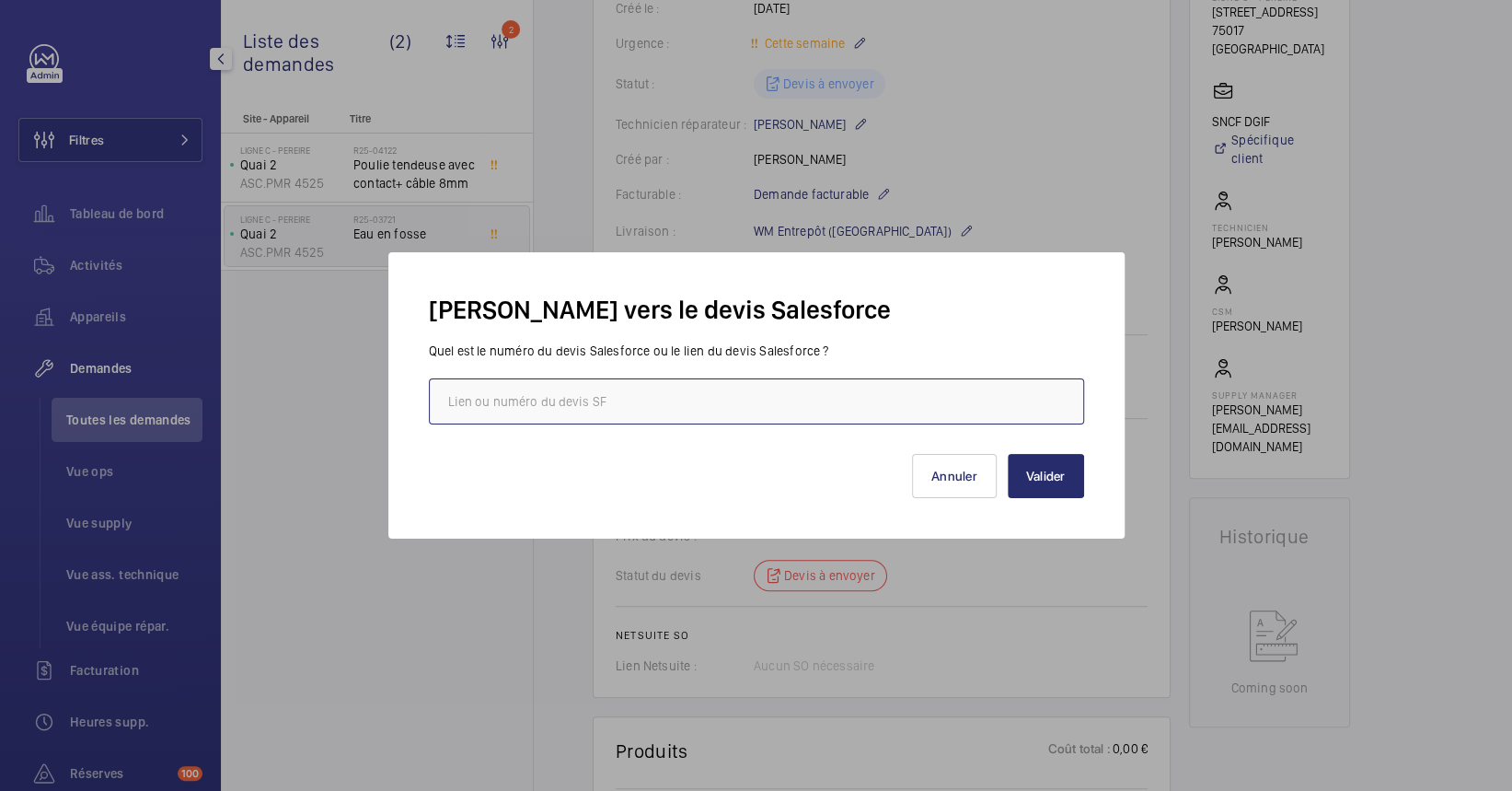
click at [783, 410] on input "text" at bounding box center [756, 402] width 655 height 46
paste input "[URL][DOMAIN_NAME]"
type input "[URL][DOMAIN_NAME]"
click at [1046, 472] on button "Valider" at bounding box center [1046, 476] width 76 height 45
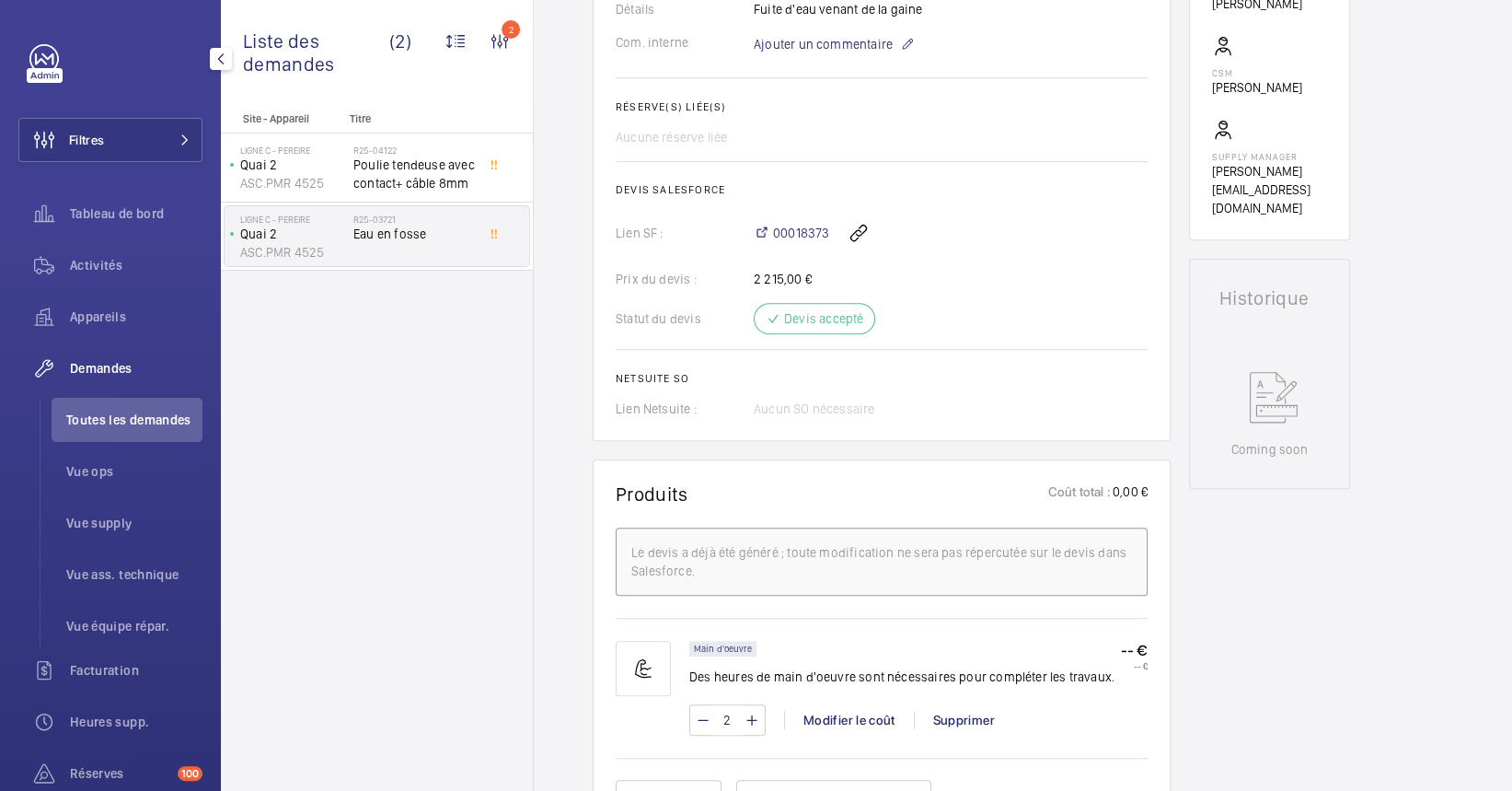
scroll to position [177, 0]
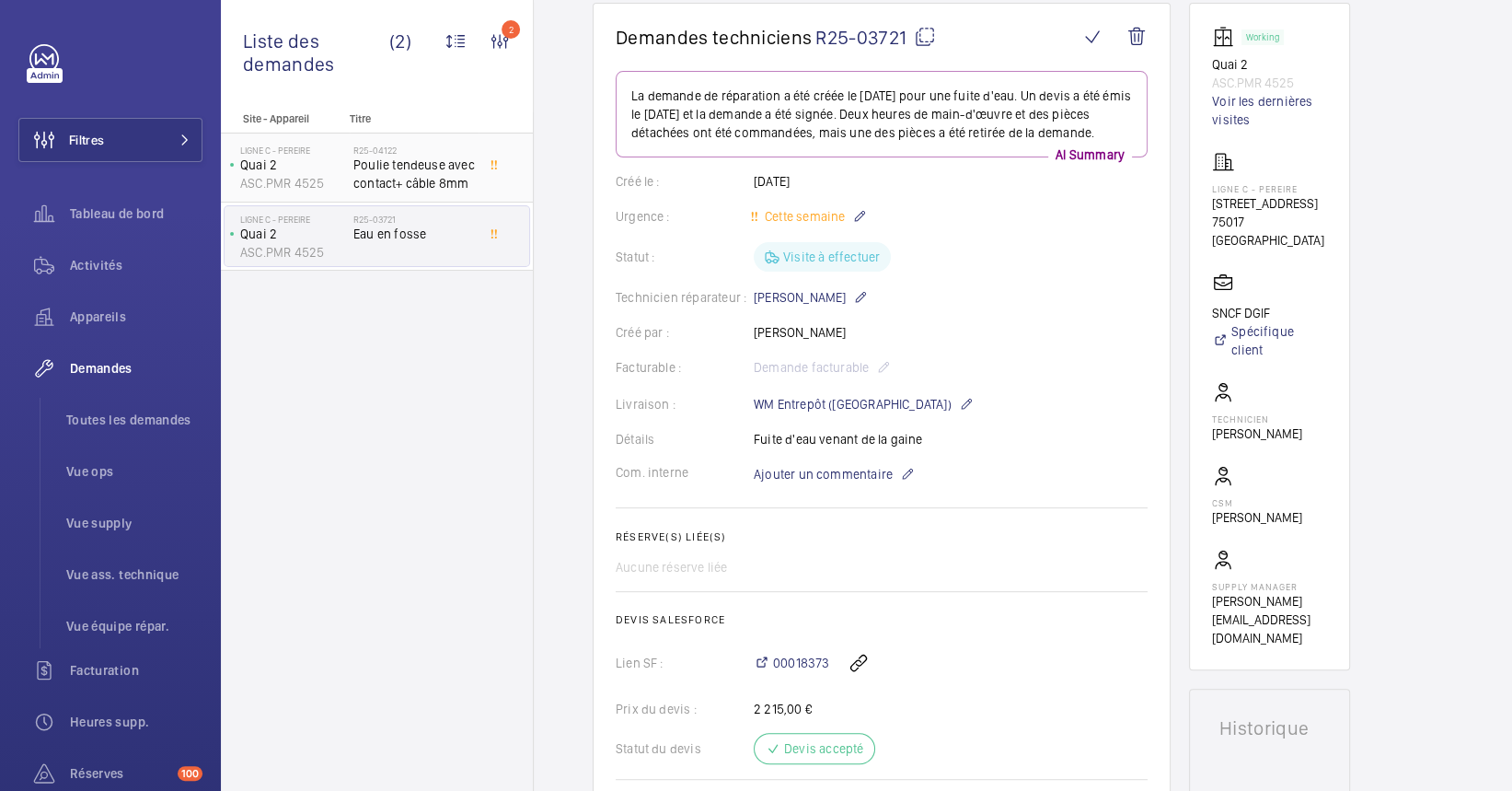
click at [354, 153] on h2 "R25-04122" at bounding box center [414, 150] width 121 height 11
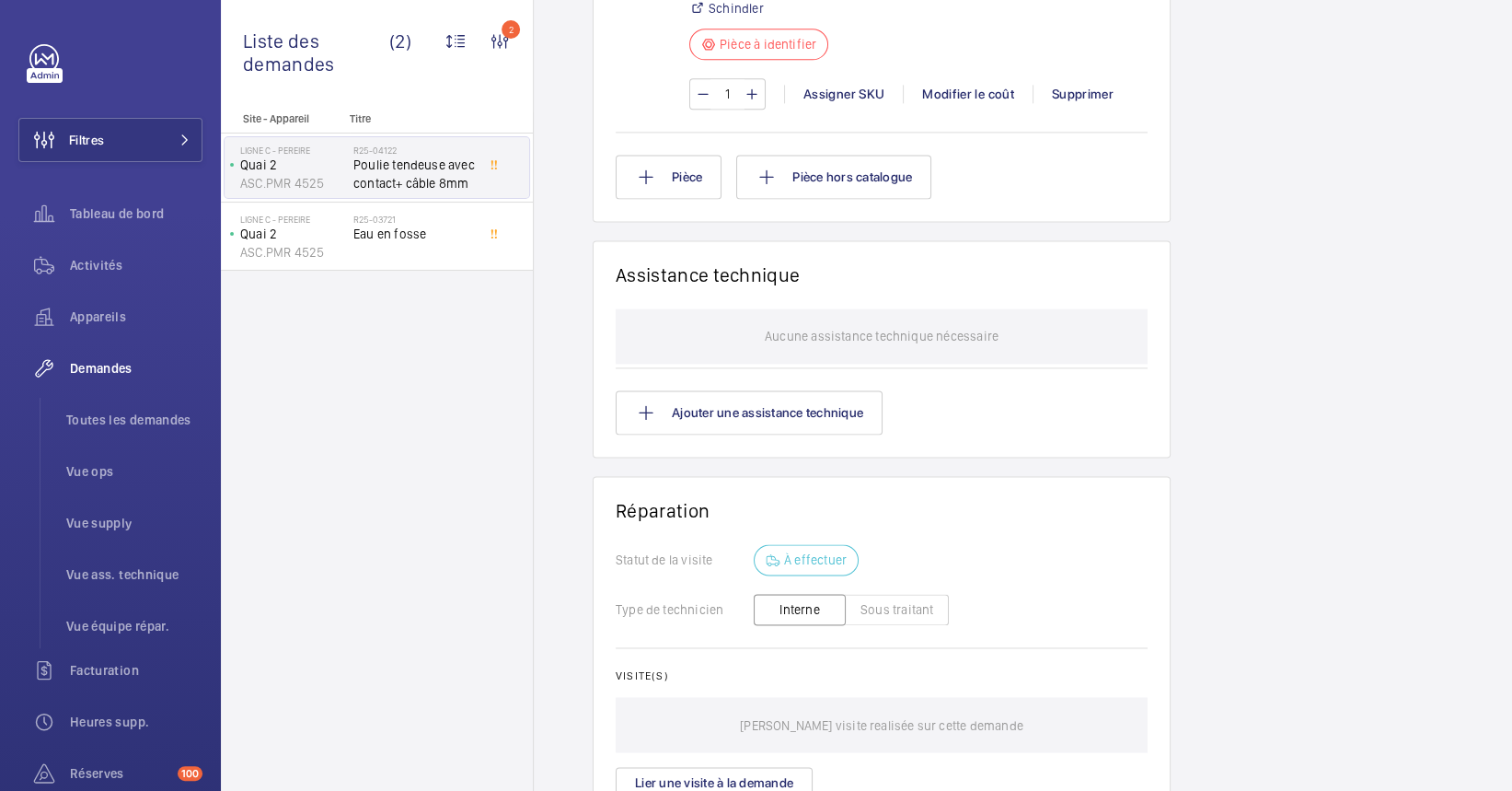
scroll to position [1719, 0]
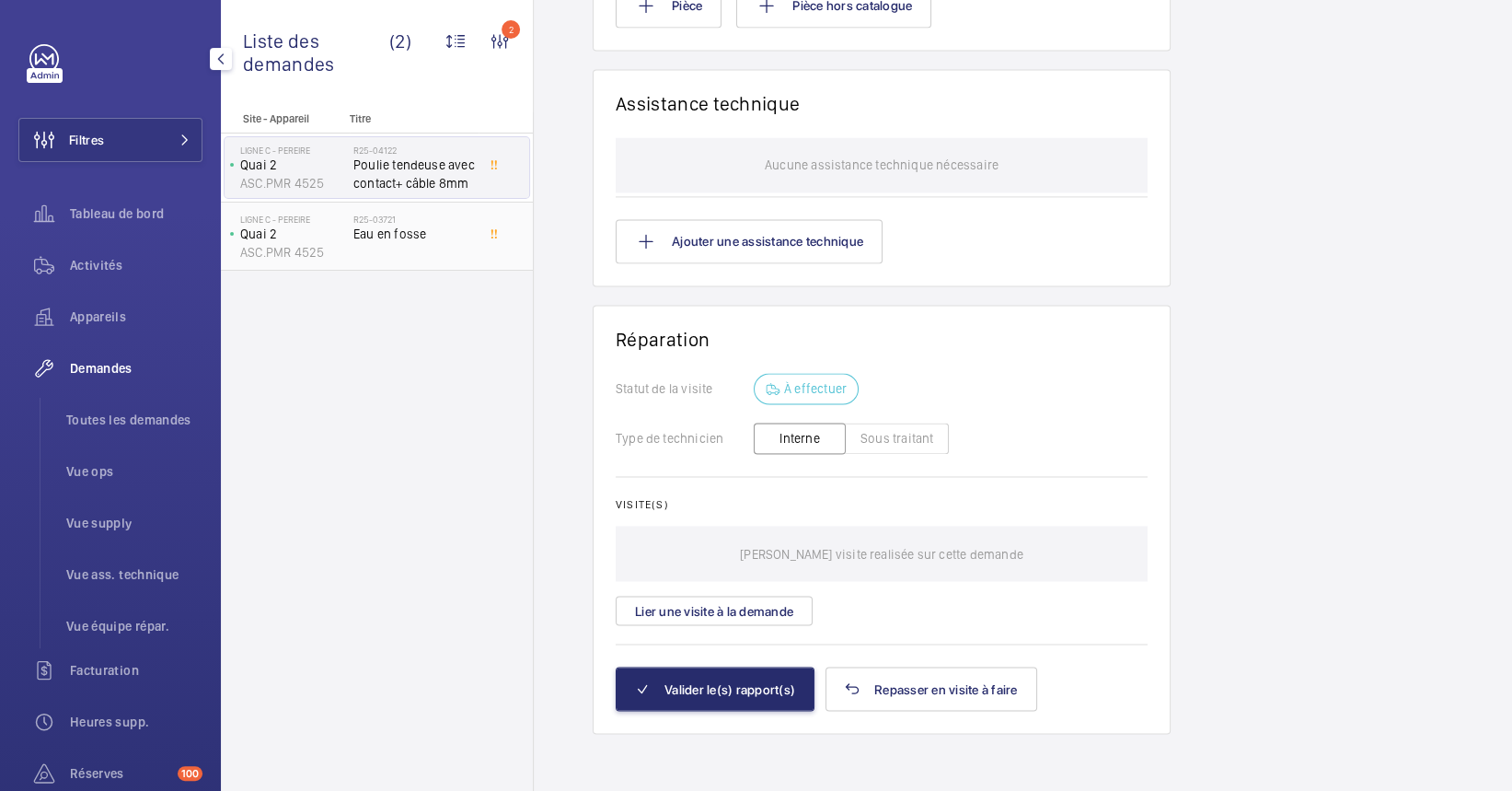
click at [420, 265] on div "Ligne C - PEREIRE Quai 2 ASC.PMR 4525 R25-03721 Eau en fosse" at bounding box center [377, 236] width 312 height 69
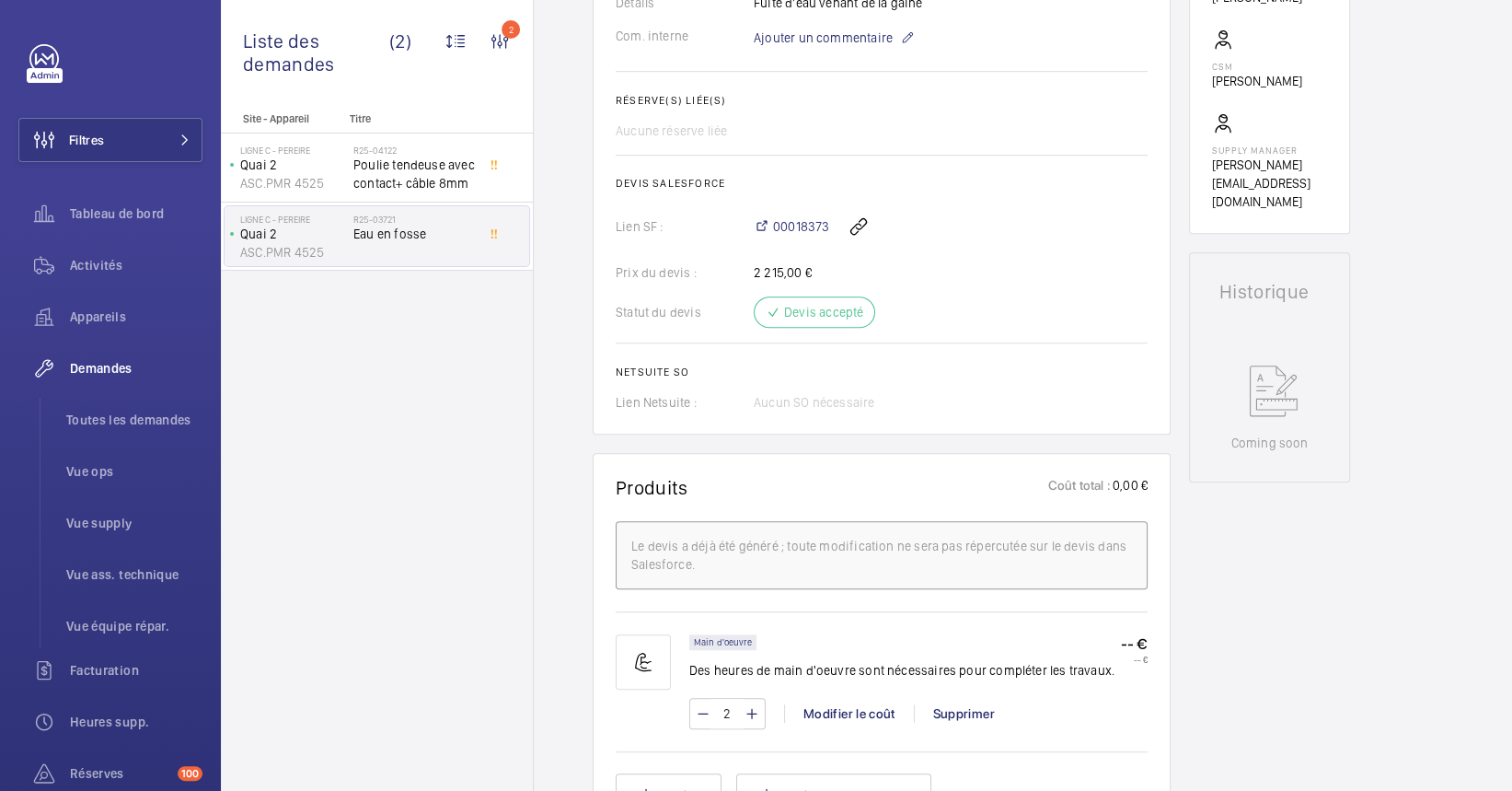
scroll to position [122, 0]
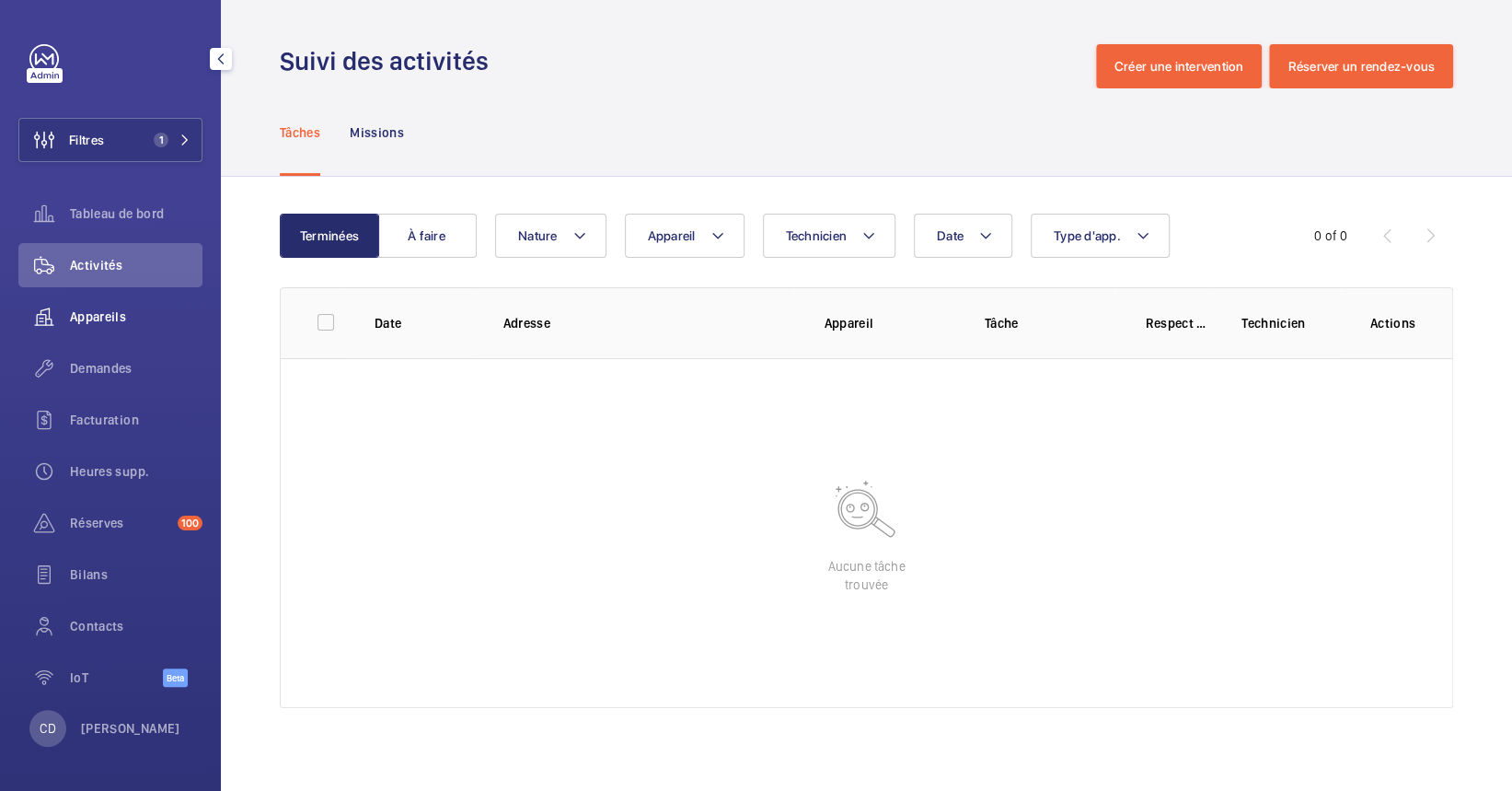
click at [97, 303] on div "Appareils" at bounding box center [110, 316] width 184 height 45
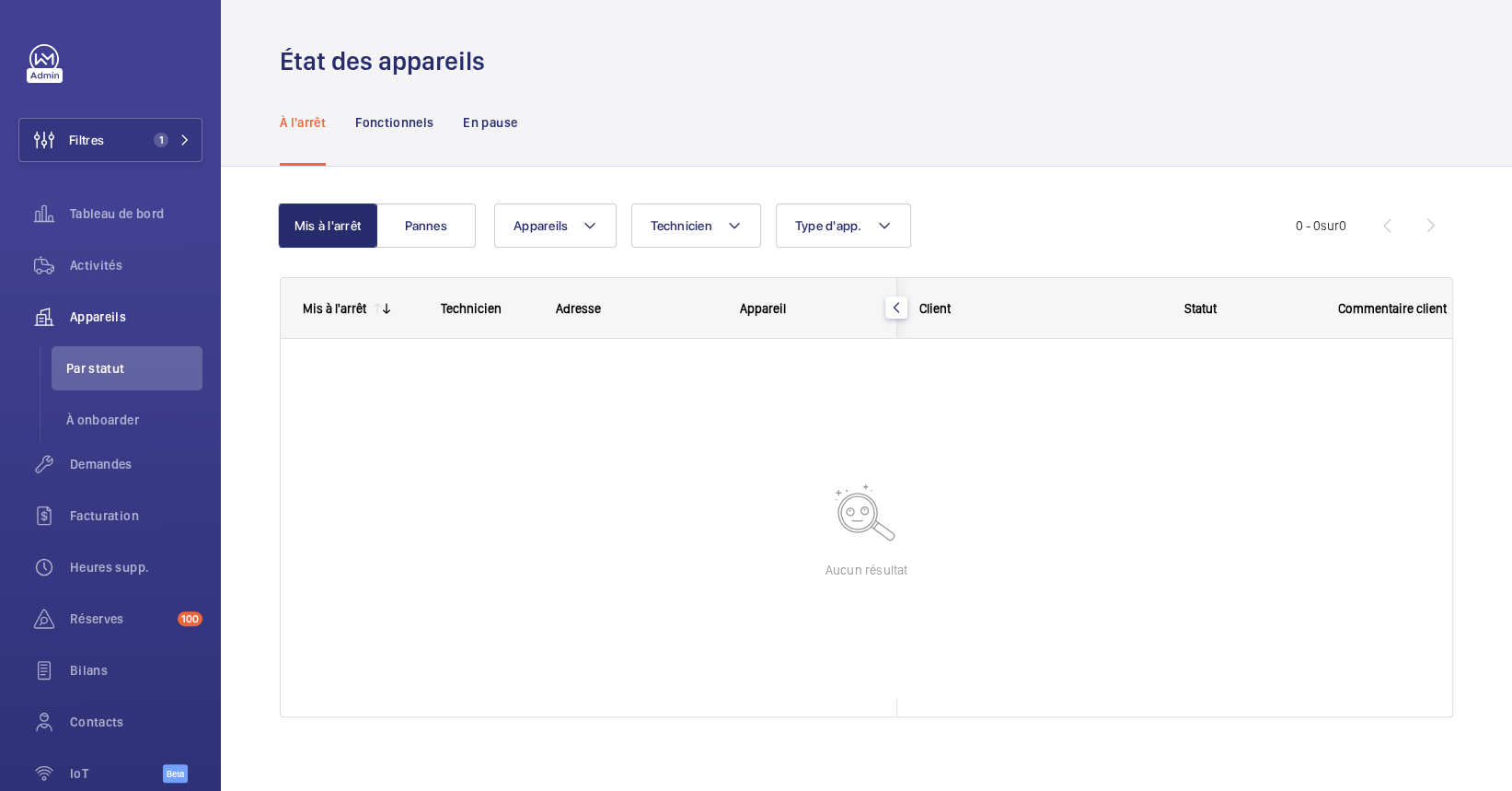
click at [721, 119] on div "À l'arrêt Fonctionnels En pause" at bounding box center [867, 122] width 1173 height 87
click at [137, 130] on button "Filtres 1" at bounding box center [110, 140] width 184 height 45
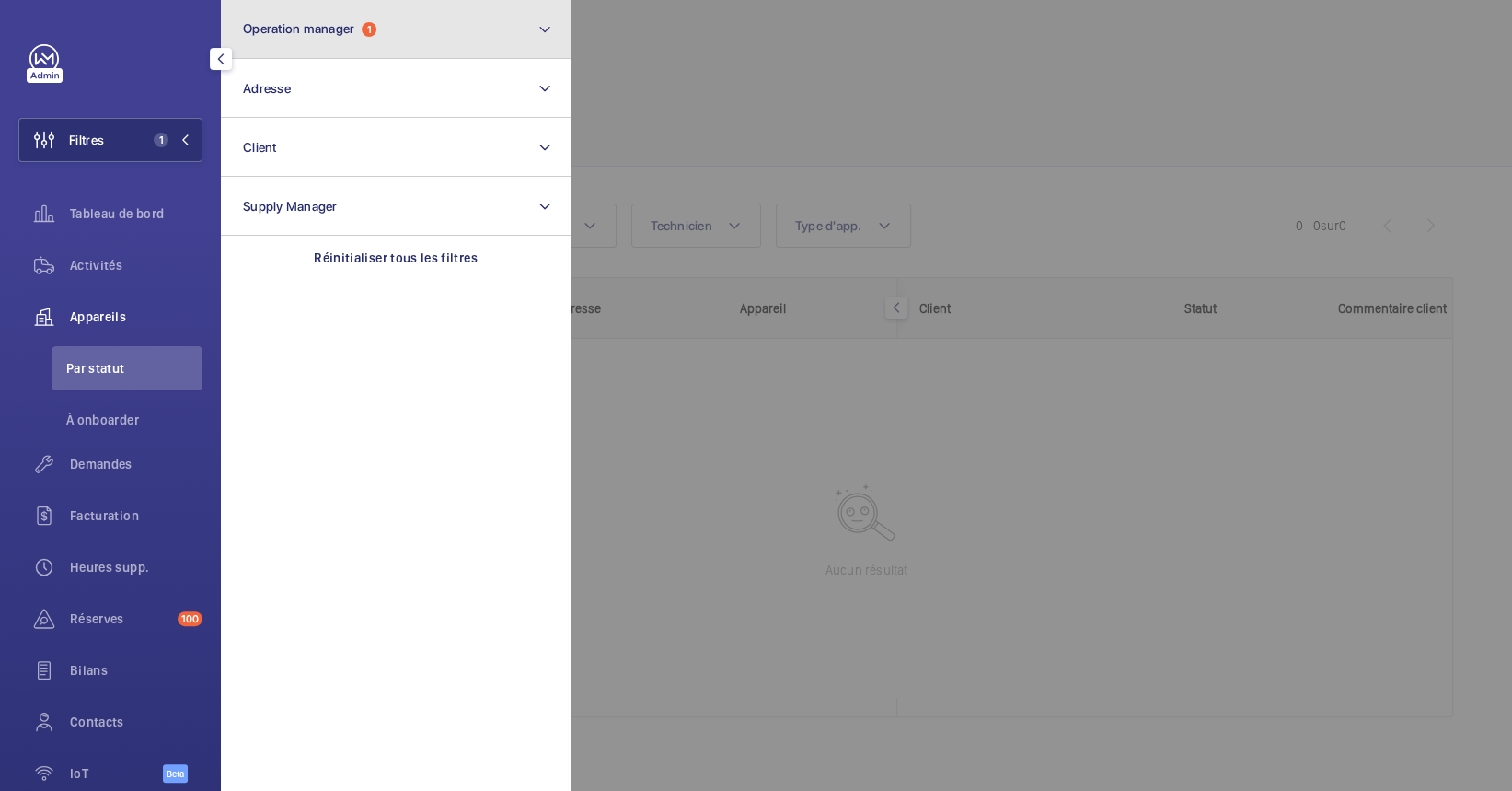
click at [372, 7] on button "Operation manager 1" at bounding box center [396, 29] width 350 height 59
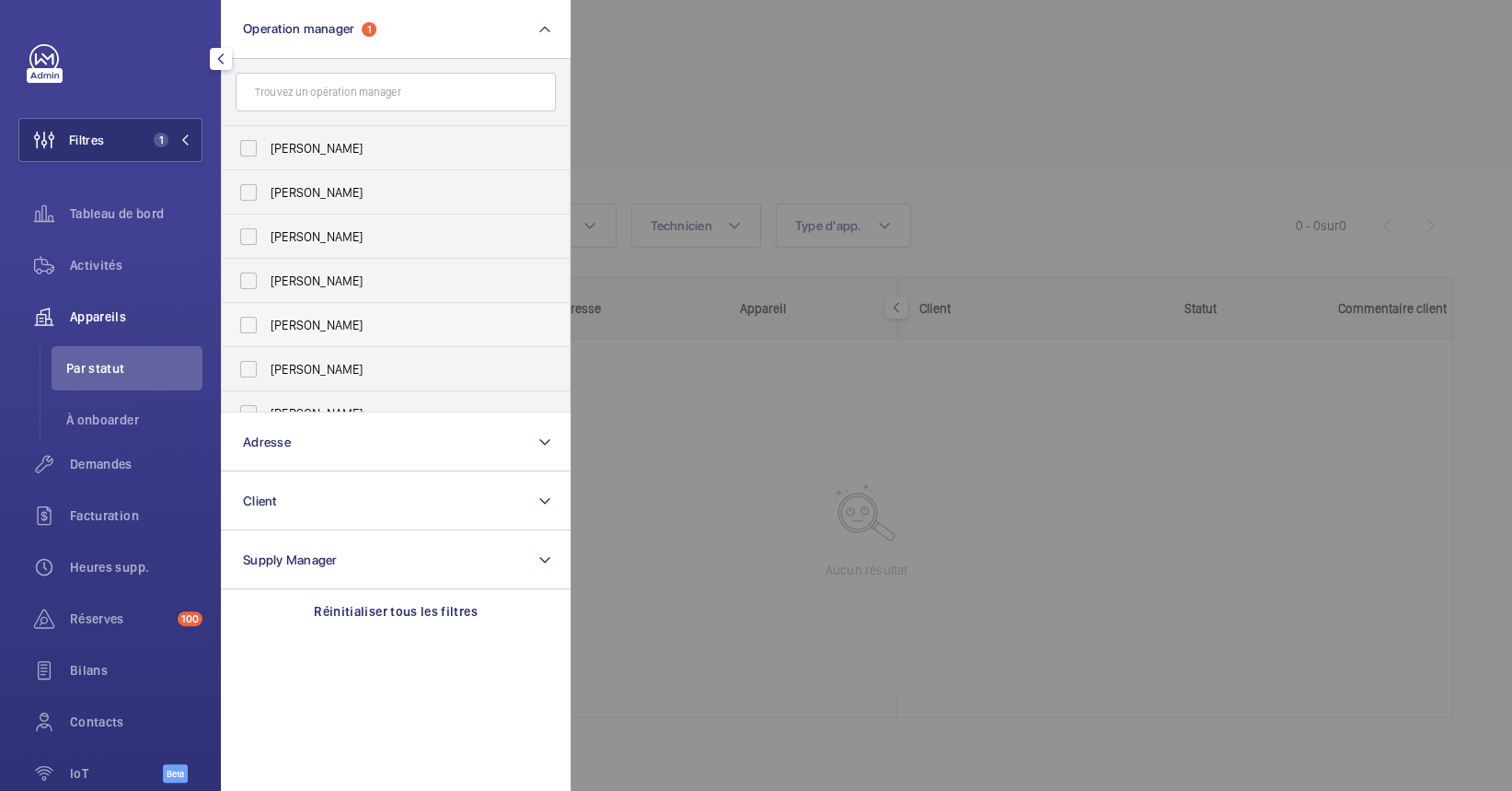
click at [313, 331] on span "[PERSON_NAME]" at bounding box center [397, 325] width 253 height 18
click at [267, 331] on input "[PERSON_NAME]" at bounding box center [248, 325] width 37 height 37
checkbox input "true"
click at [1057, 83] on div at bounding box center [1326, 395] width 1512 height 791
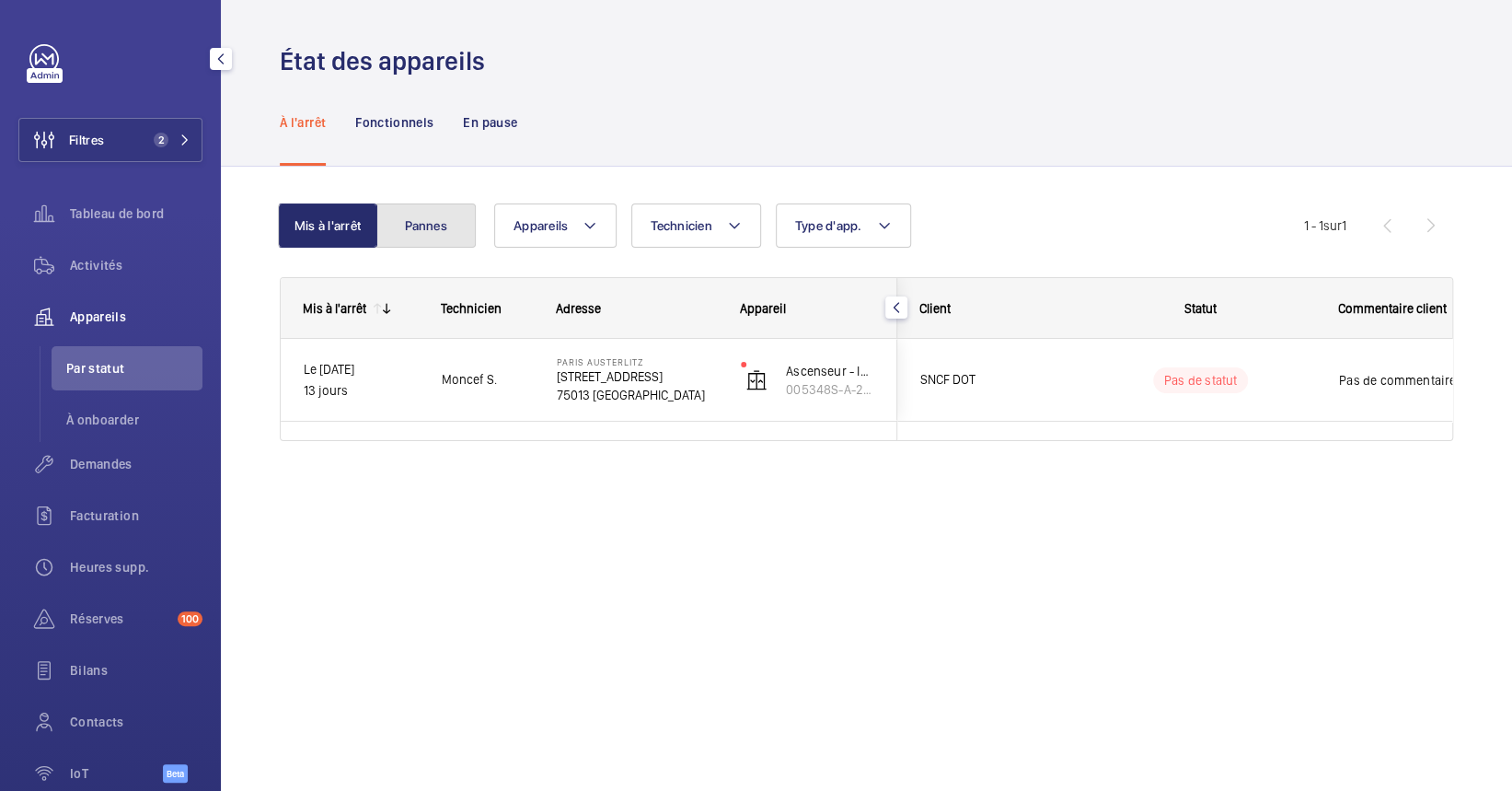
click at [441, 234] on button "Pannes" at bounding box center [426, 225] width 100 height 45
